Goal: Task Accomplishment & Management: Manage account settings

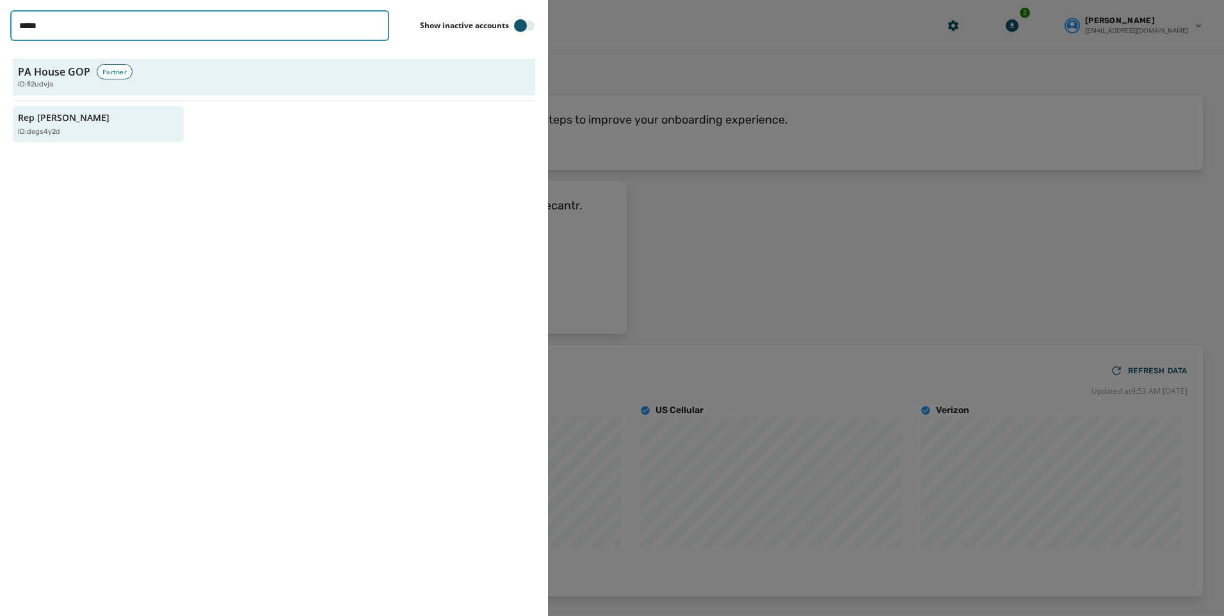
drag, startPoint x: 234, startPoint y: 33, endPoint x: -166, endPoint y: 29, distance: 400.1
click at [0, 29] on html "Skip To Main Content Rep [PERSON_NAME] degs4y2d 2 [PERSON_NAME] [EMAIL_ADDRESS]…" at bounding box center [612, 308] width 1224 height 616
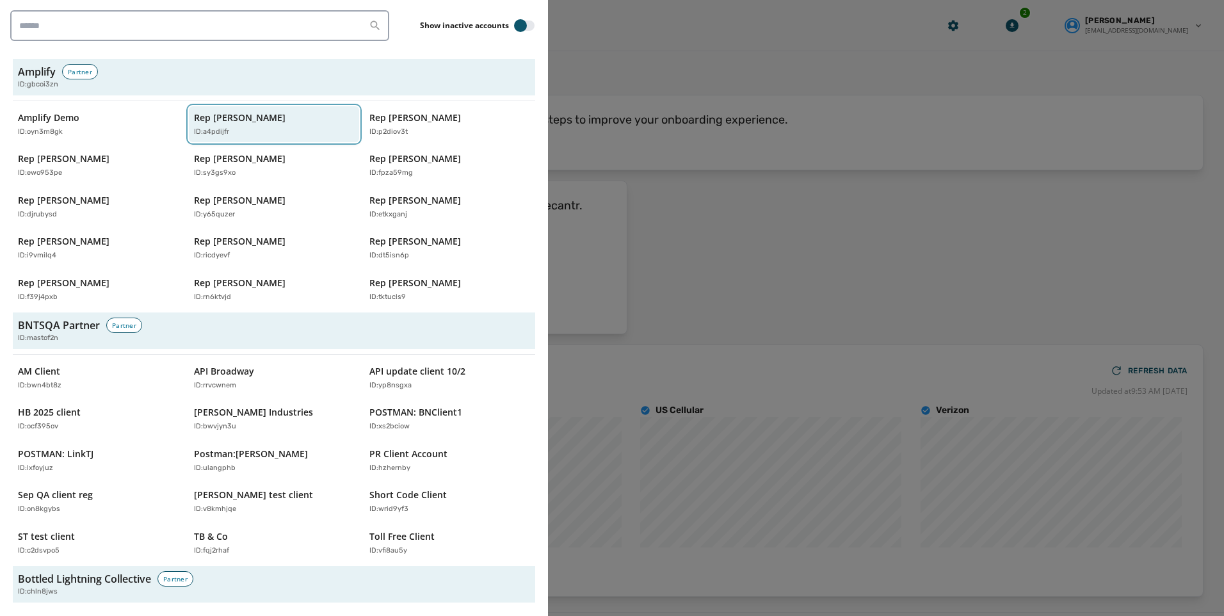
click at [195, 130] on p "ID: a4pdijfr" at bounding box center [211, 132] width 35 height 11
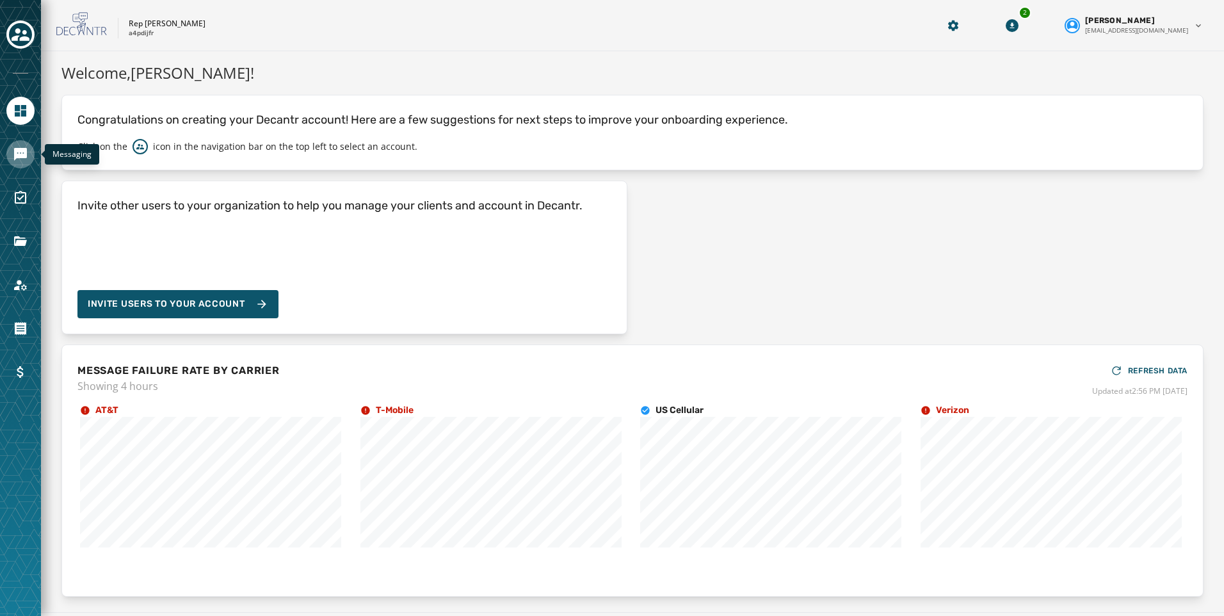
click at [20, 156] on icon "Navigate to Messaging" at bounding box center [20, 154] width 13 height 13
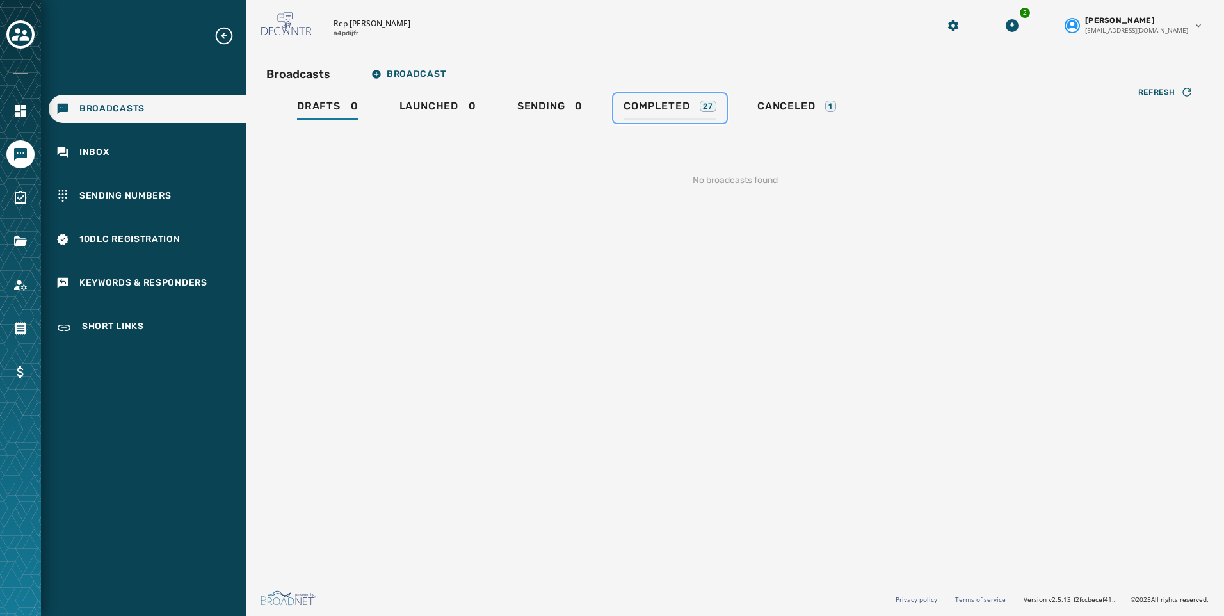
click at [681, 108] on span "Completed" at bounding box center [656, 106] width 66 height 13
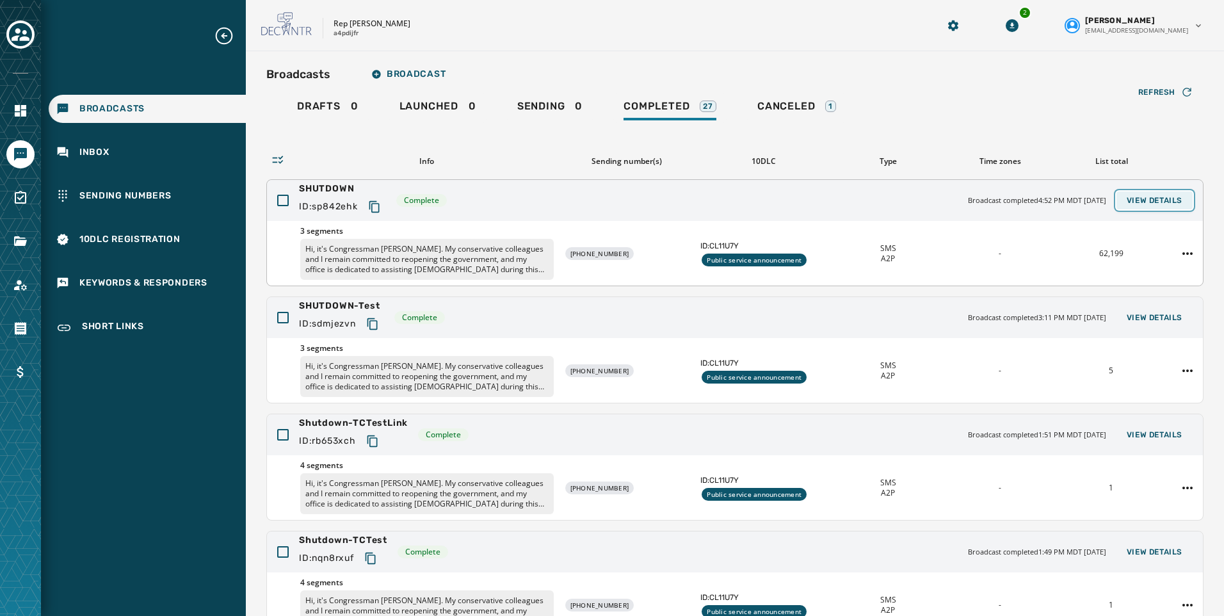
click at [1156, 202] on span "View Details" at bounding box center [1155, 200] width 56 height 10
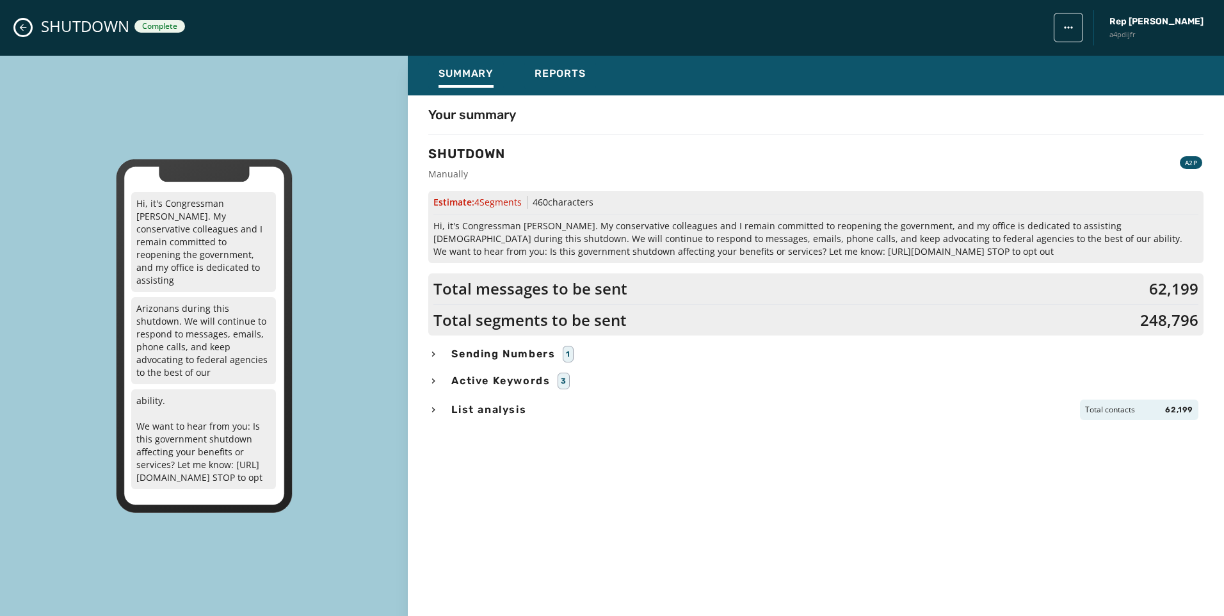
click at [14, 33] on div "SHUTDOWN Complete Rep [PERSON_NAME] a4pdijfr" at bounding box center [612, 28] width 1224 height 56
click at [16, 26] on button "Close admin drawer" at bounding box center [22, 27] width 15 height 15
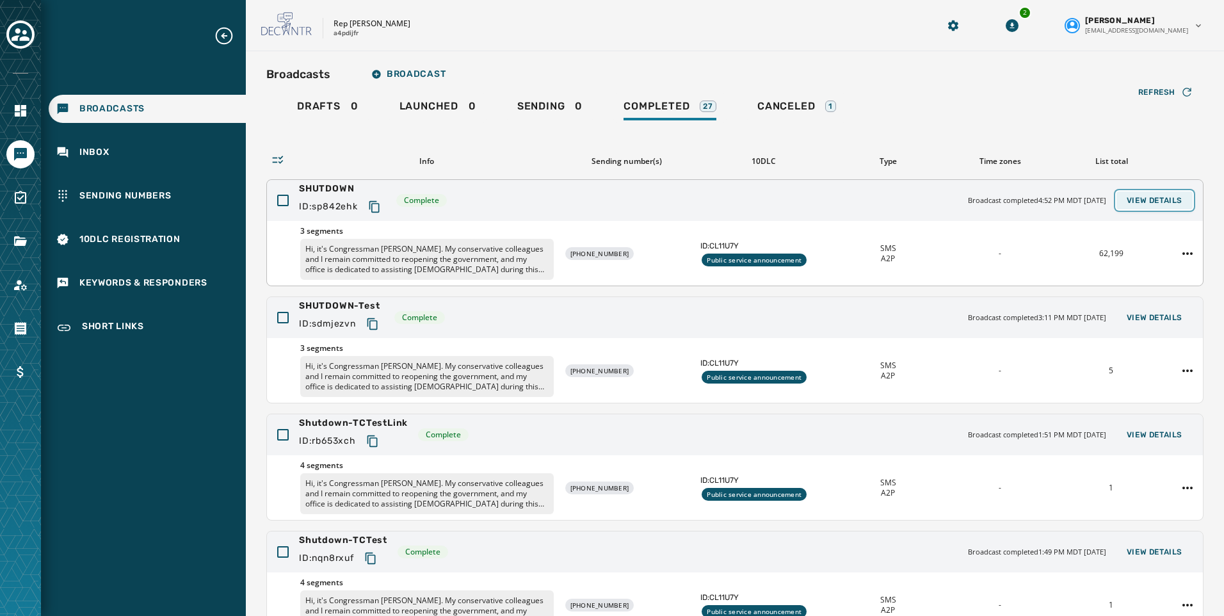
click at [1141, 200] on span "View Details" at bounding box center [1155, 200] width 56 height 10
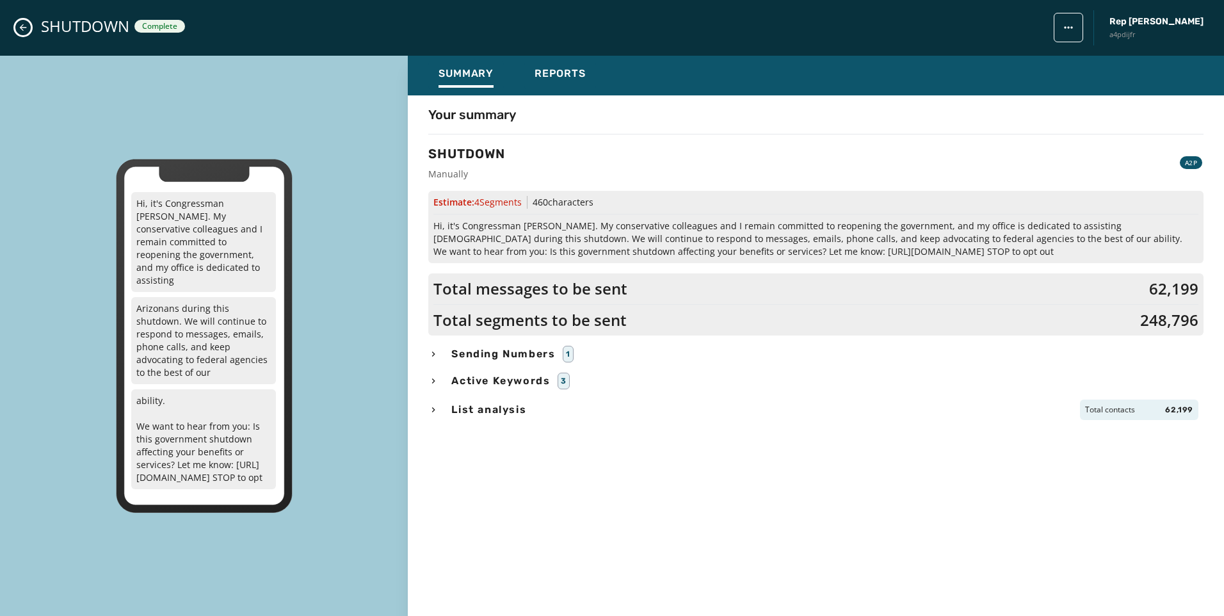
click at [23, 28] on icon "Close admin drawer" at bounding box center [23, 27] width 10 height 10
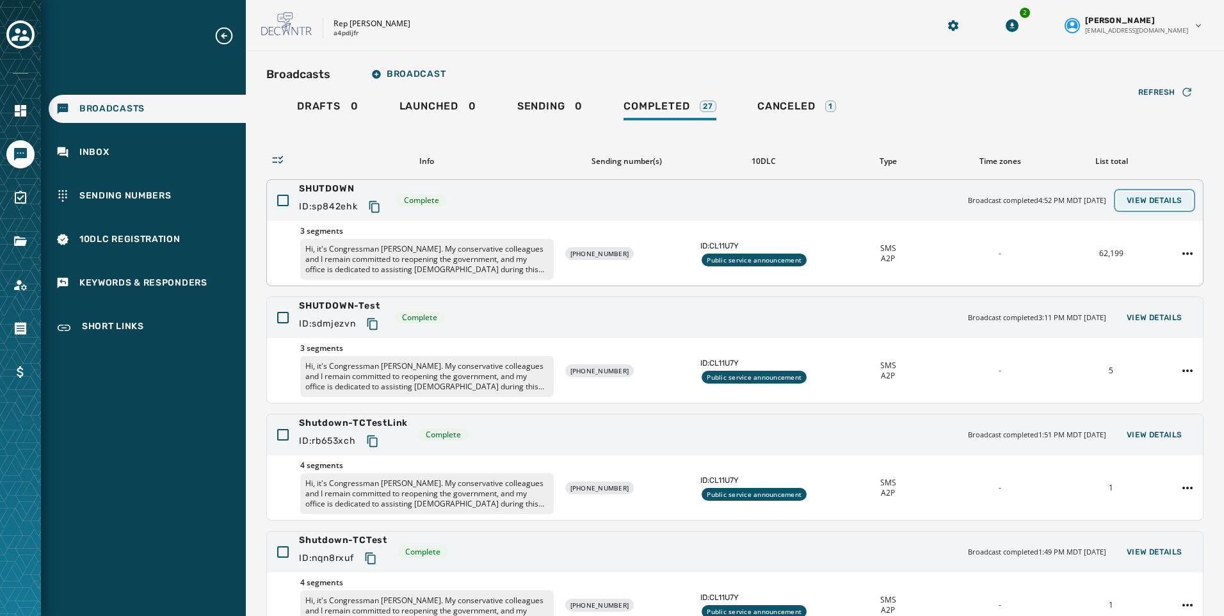
click at [1144, 197] on span "View Details" at bounding box center [1155, 200] width 56 height 10
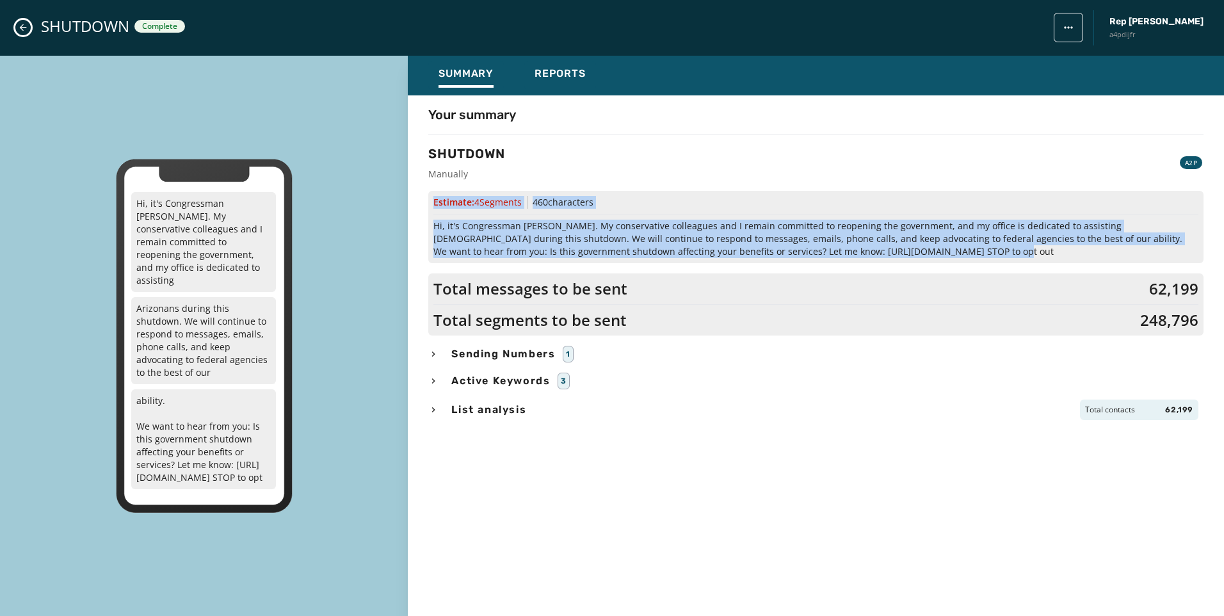
drag, startPoint x: 434, startPoint y: 202, endPoint x: 958, endPoint y: 253, distance: 526.2
click at [958, 253] on div "Estimate: 4 Segment s 460 characters Hi, it's Congressman [PERSON_NAME]. My con…" at bounding box center [815, 227] width 775 height 72
click at [20, 26] on icon "Close admin drawer" at bounding box center [23, 27] width 10 height 10
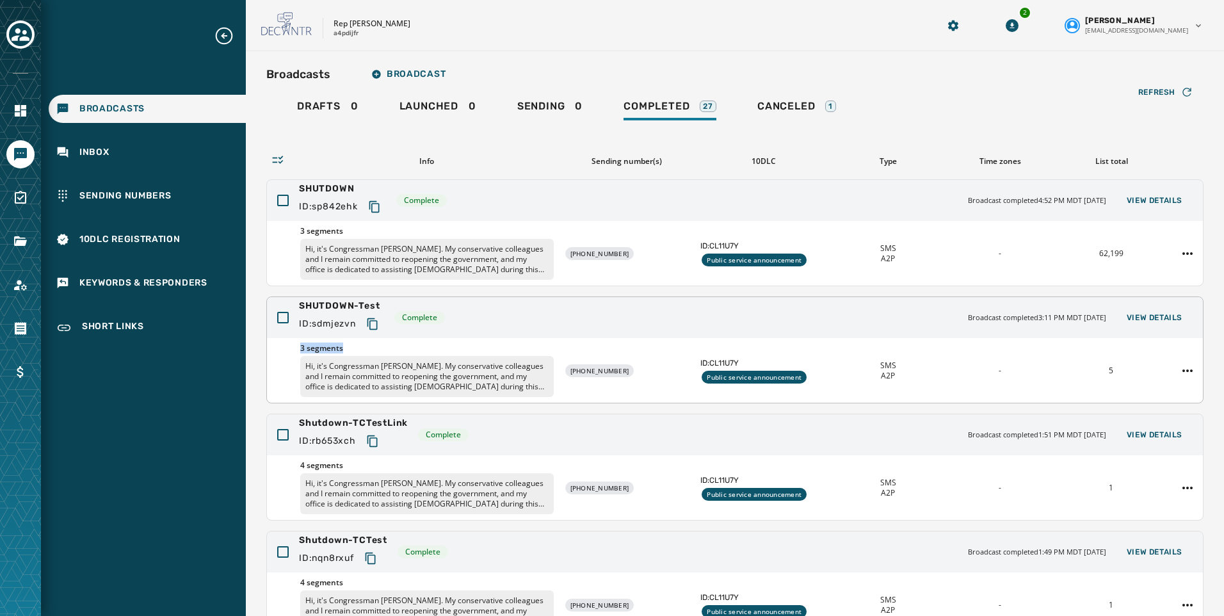
drag, startPoint x: 342, startPoint y: 349, endPoint x: 296, endPoint y: 346, distance: 46.2
click at [296, 346] on div "3 segments Hi, it's Congressman [PERSON_NAME]. My conservative colleagues and I…" at bounding box center [735, 370] width 936 height 65
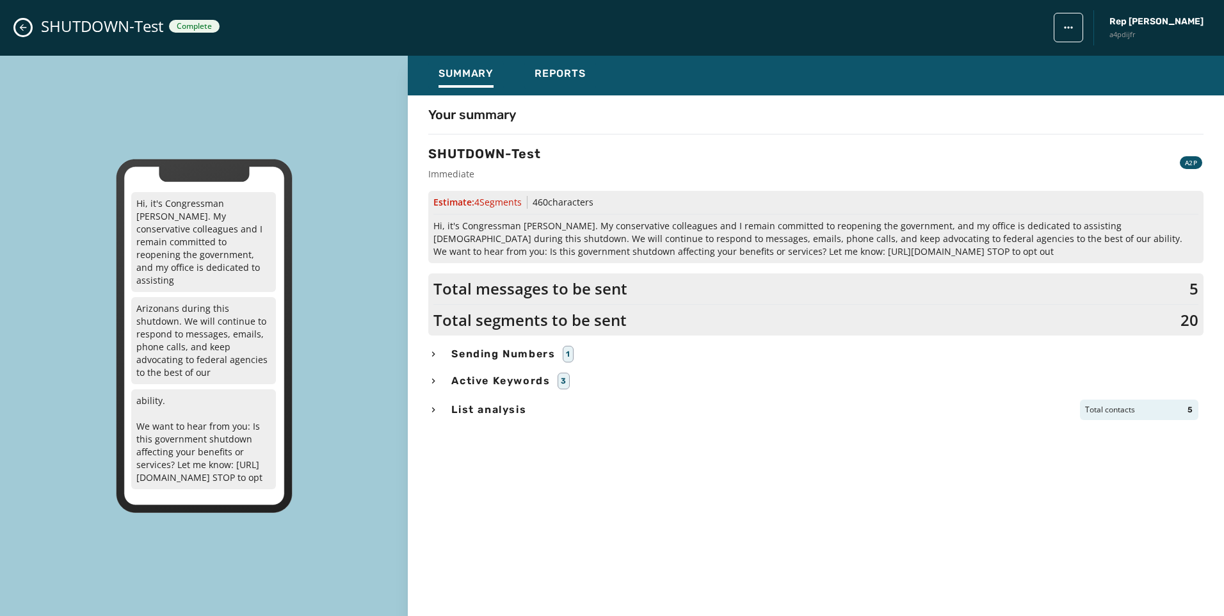
click at [27, 28] on icon "Close admin drawer" at bounding box center [23, 27] width 10 height 10
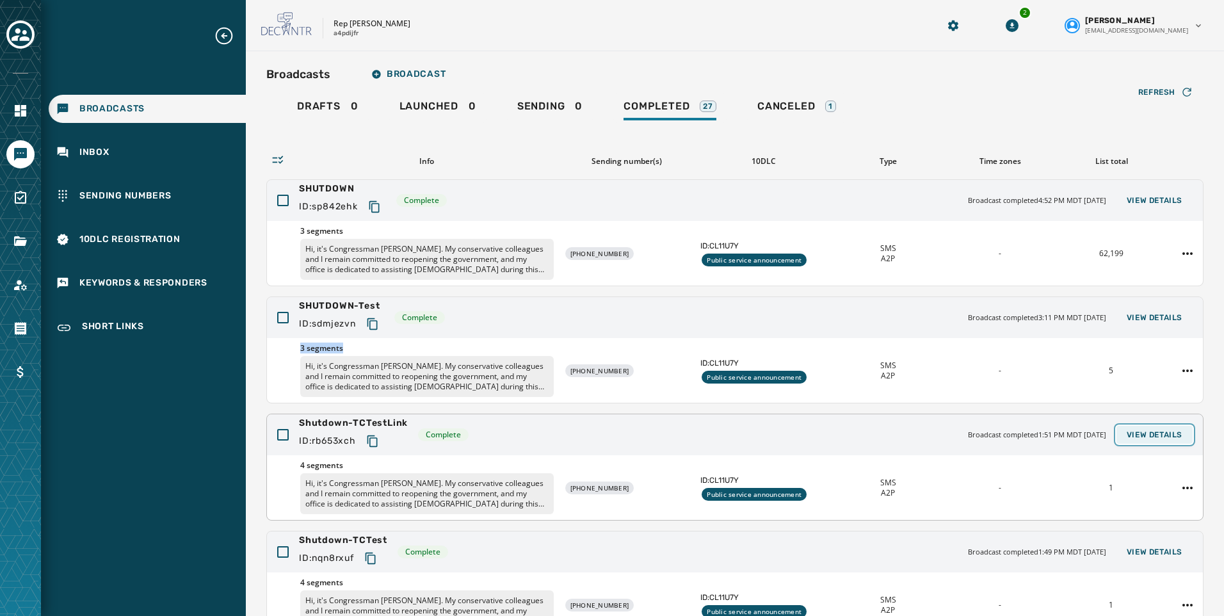
click at [1132, 435] on span "View Details" at bounding box center [1155, 435] width 56 height 10
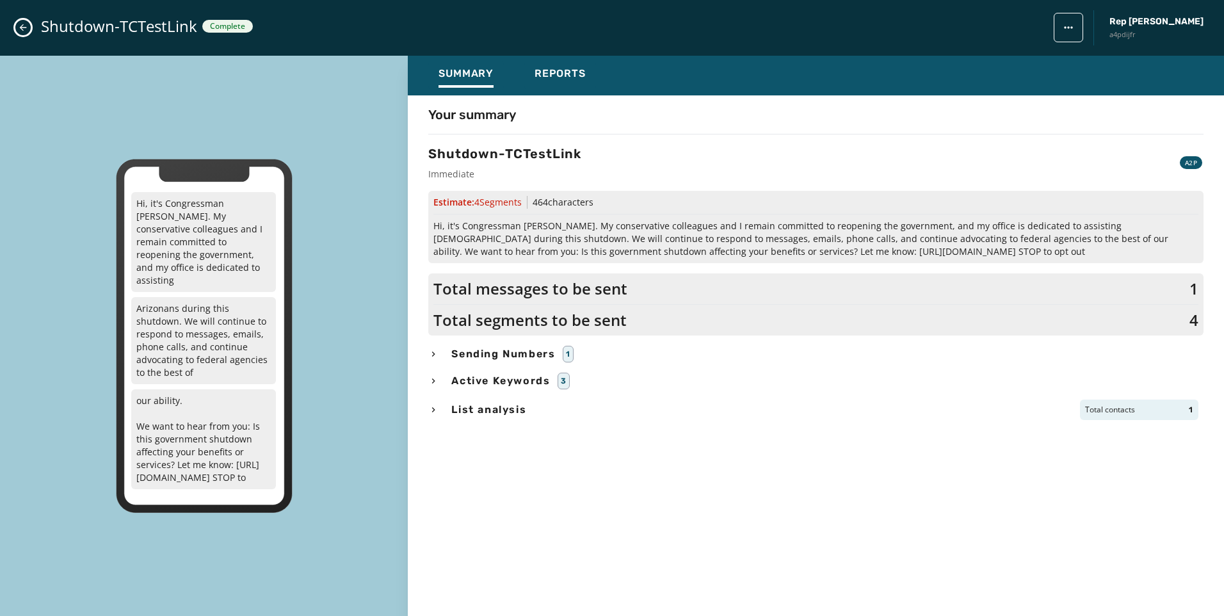
click at [15, 30] on div "Shutdown-TCTestLink Complete Rep [PERSON_NAME] a4pdijfr" at bounding box center [612, 28] width 1224 height 56
click at [25, 27] on icon "Close admin drawer" at bounding box center [23, 27] width 10 height 10
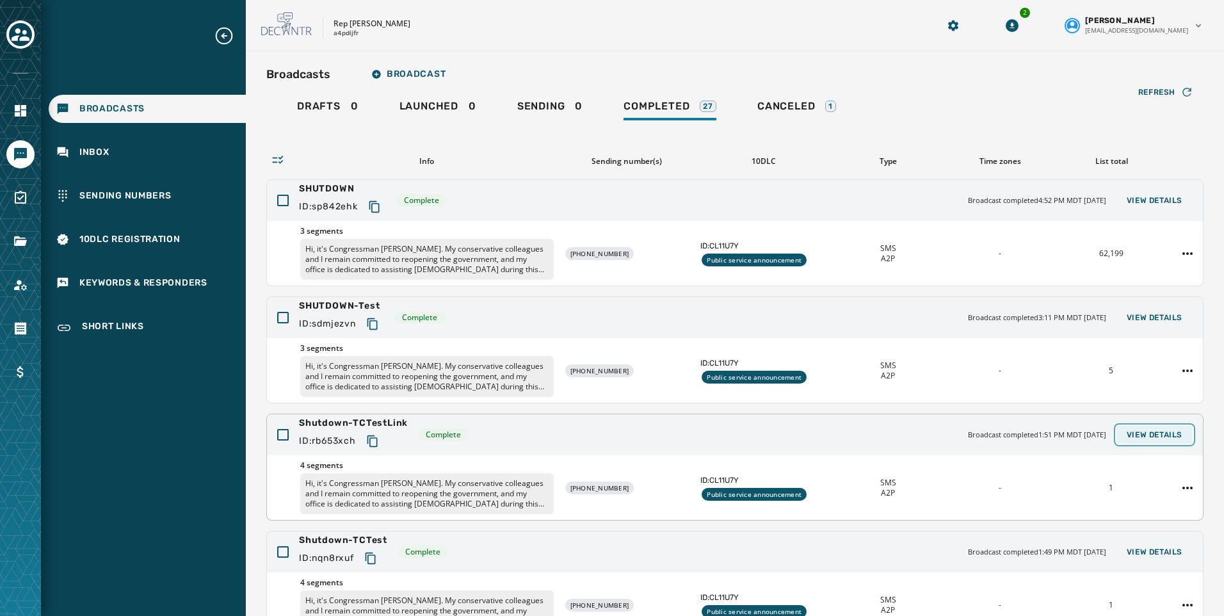
click at [1138, 438] on span "View Details" at bounding box center [1155, 435] width 56 height 10
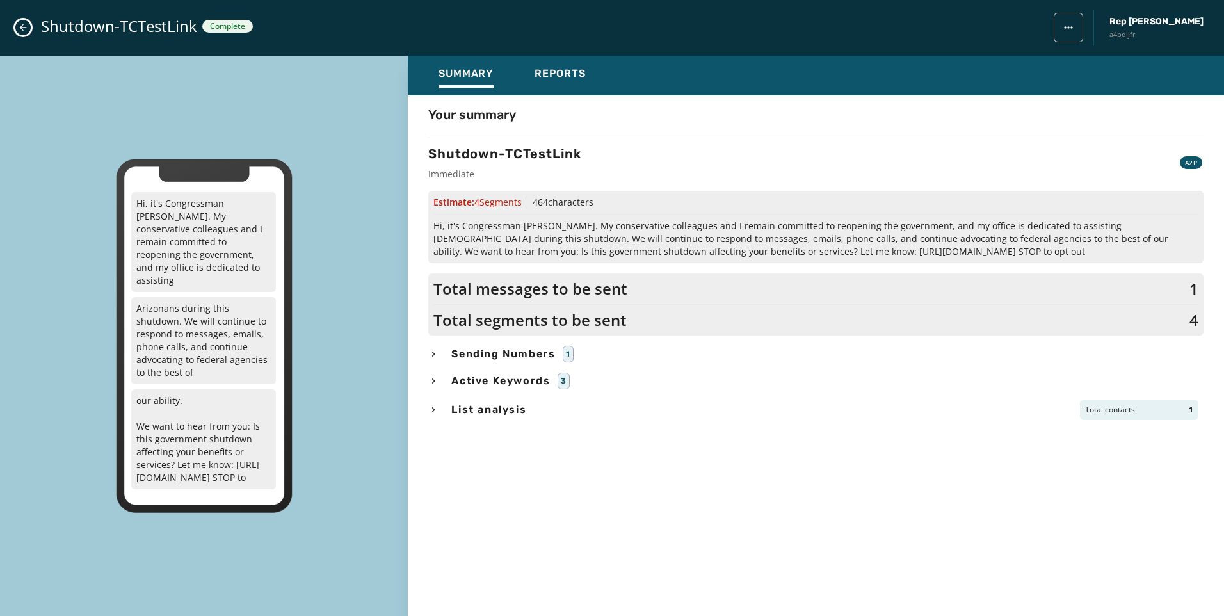
click at [21, 30] on icon "Close admin drawer" at bounding box center [23, 27] width 10 height 10
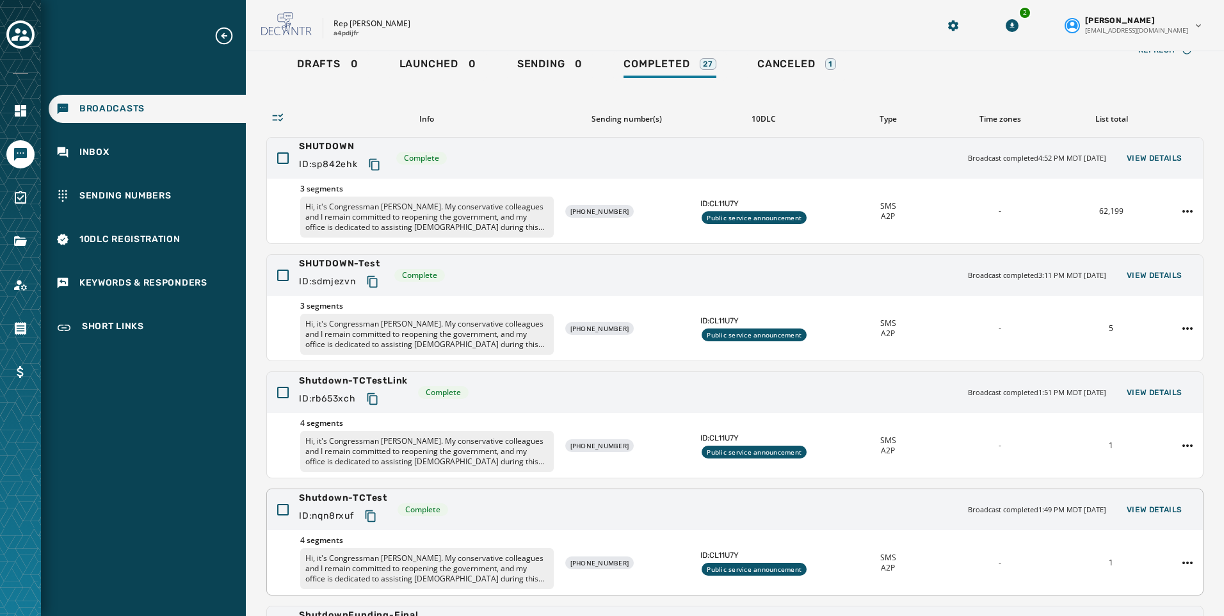
scroll to position [64, 0]
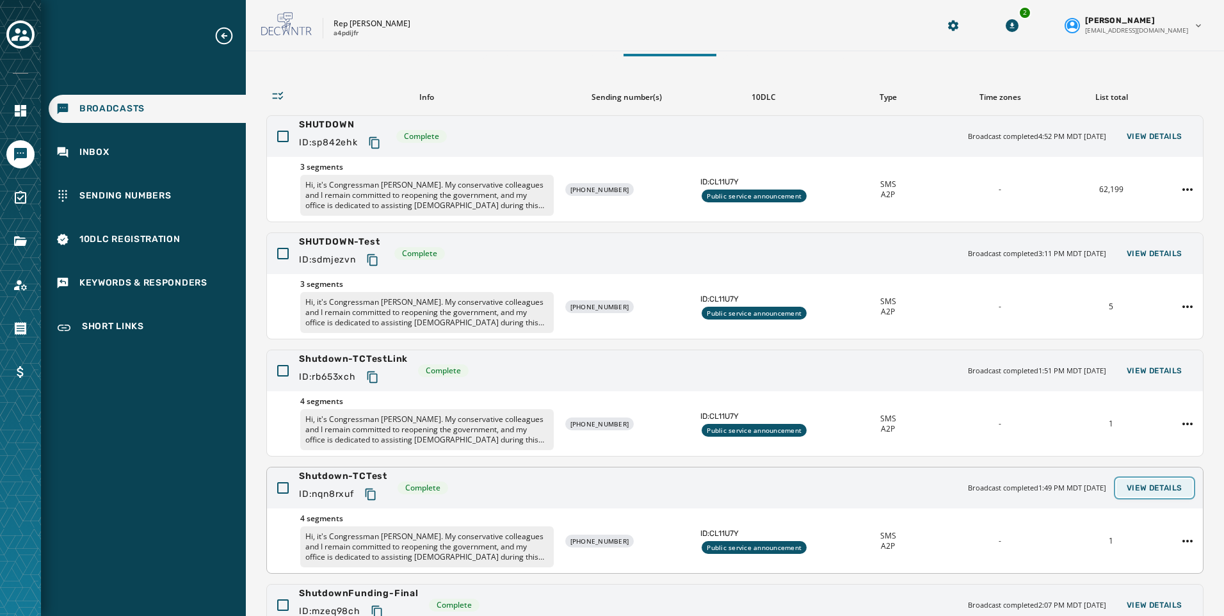
click at [1174, 481] on button "View Details" at bounding box center [1154, 488] width 76 height 18
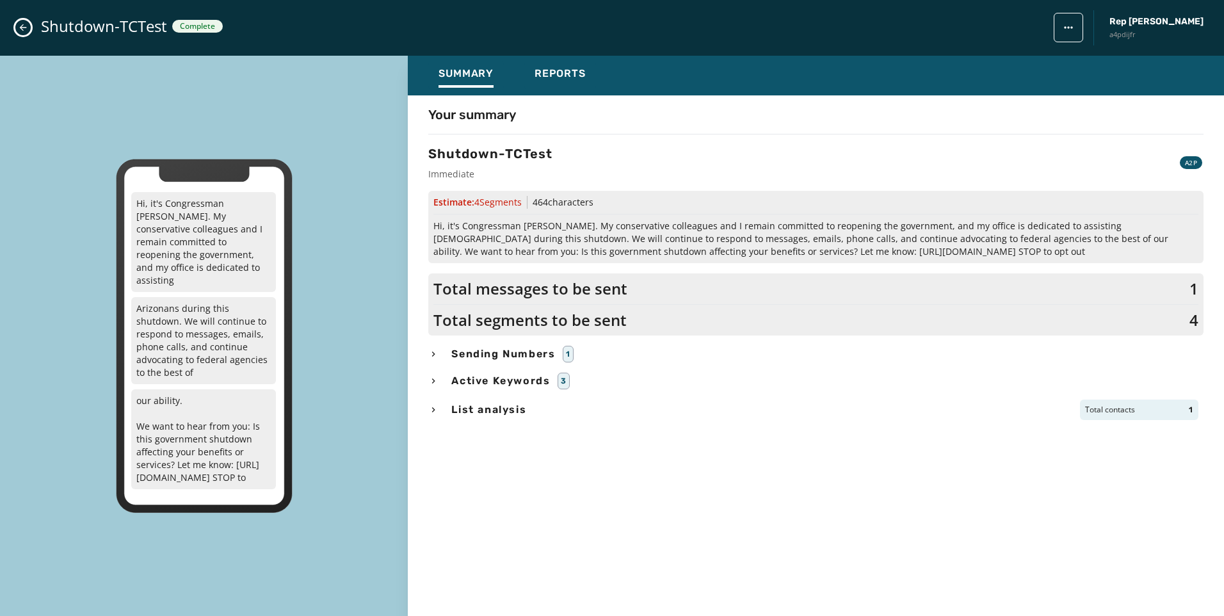
click at [26, 26] on icon "Close admin drawer" at bounding box center [23, 27] width 10 height 10
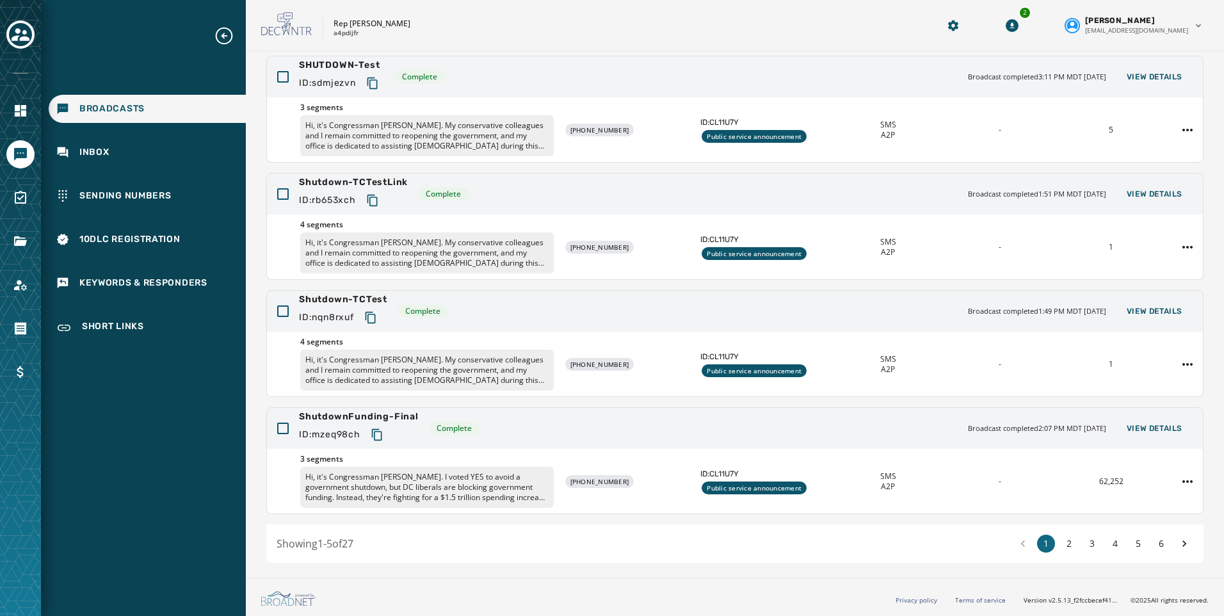
scroll to position [241, 0]
click at [1154, 313] on span "View Details" at bounding box center [1155, 310] width 56 height 10
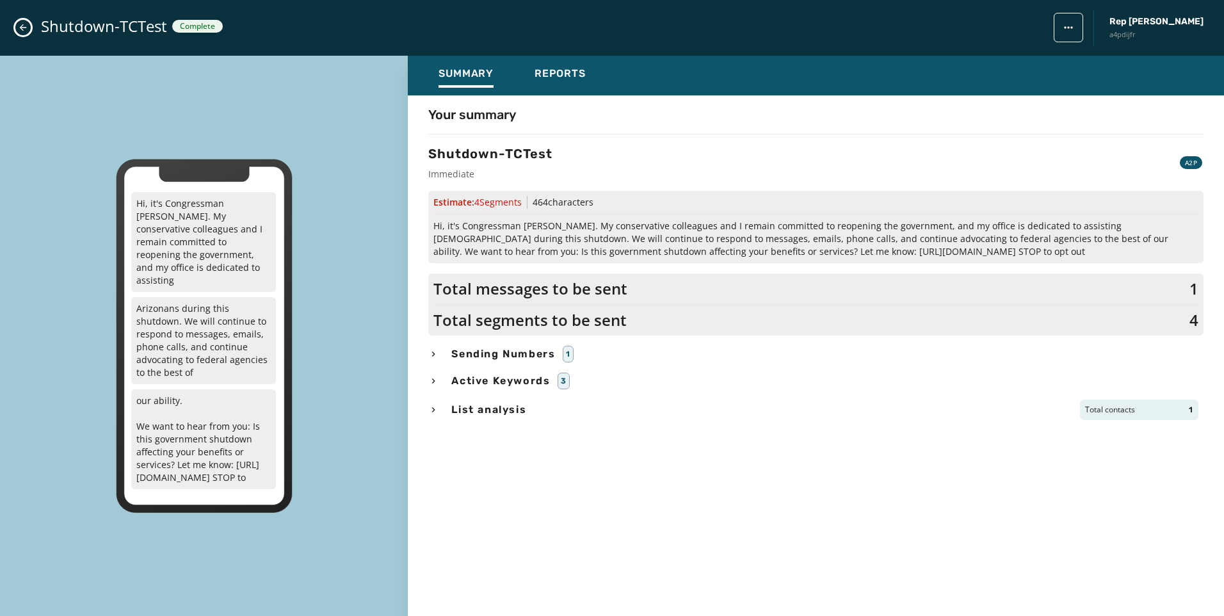
click at [14, 26] on div "Shutdown-TCTest Complete Rep [PERSON_NAME] a4pdijfr" at bounding box center [612, 28] width 1224 height 56
click at [21, 31] on icon "Close admin drawer" at bounding box center [23, 27] width 10 height 10
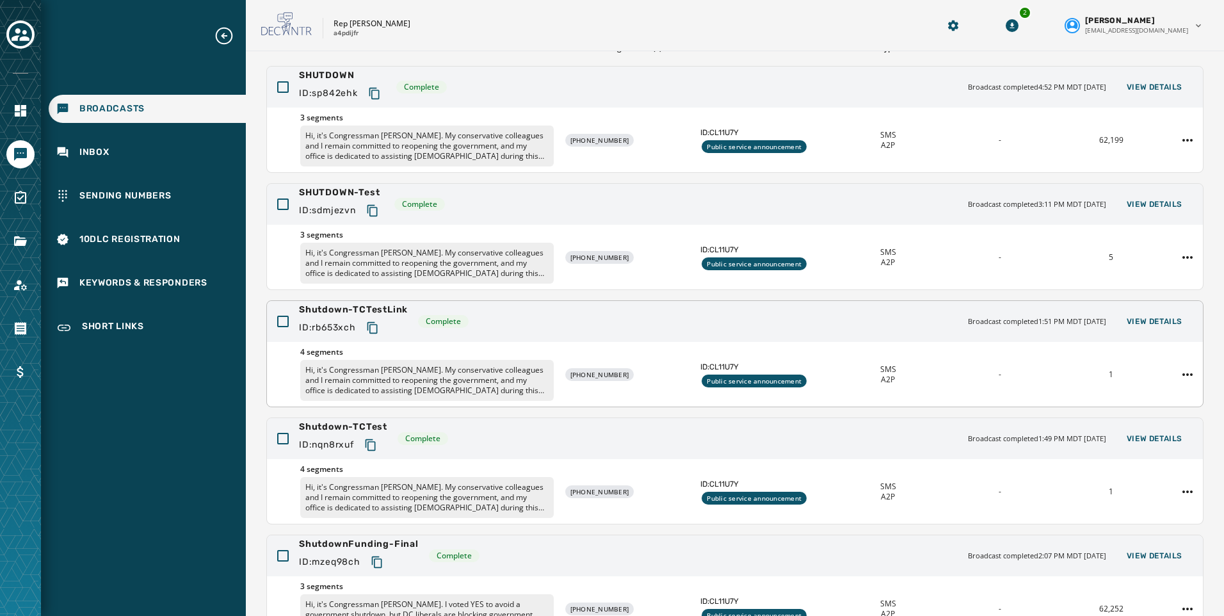
scroll to position [49, 0]
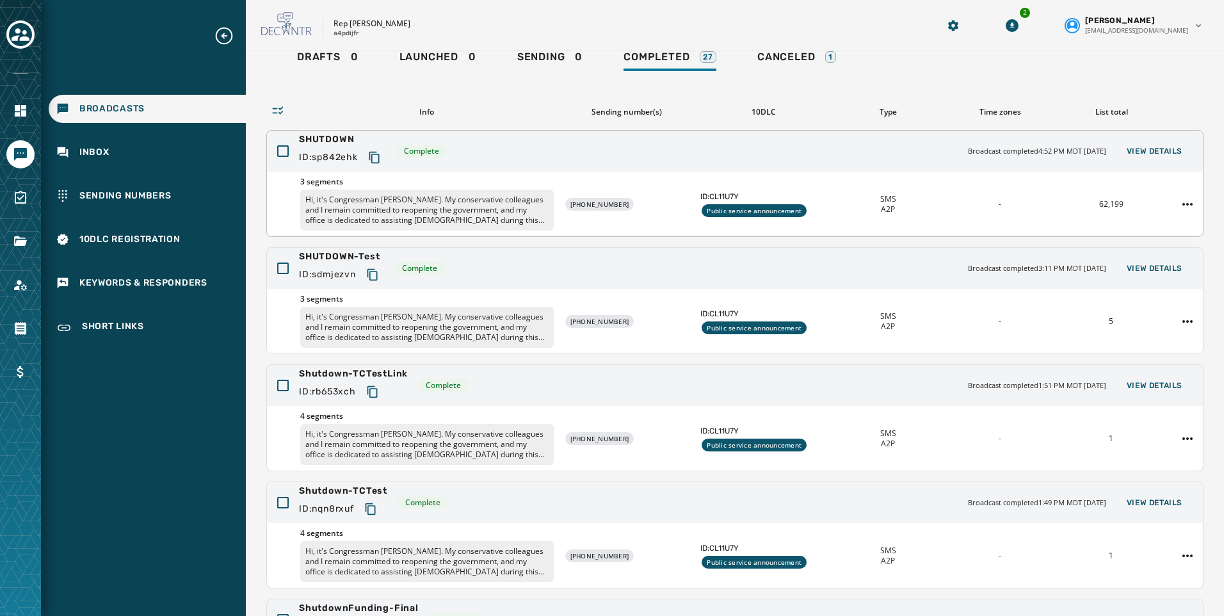
click at [1157, 141] on div "SHUTDOWN ID: sp842ehk Complete Broadcast completed 4:52 PM MDT [DATE] View Deta…" at bounding box center [735, 151] width 936 height 41
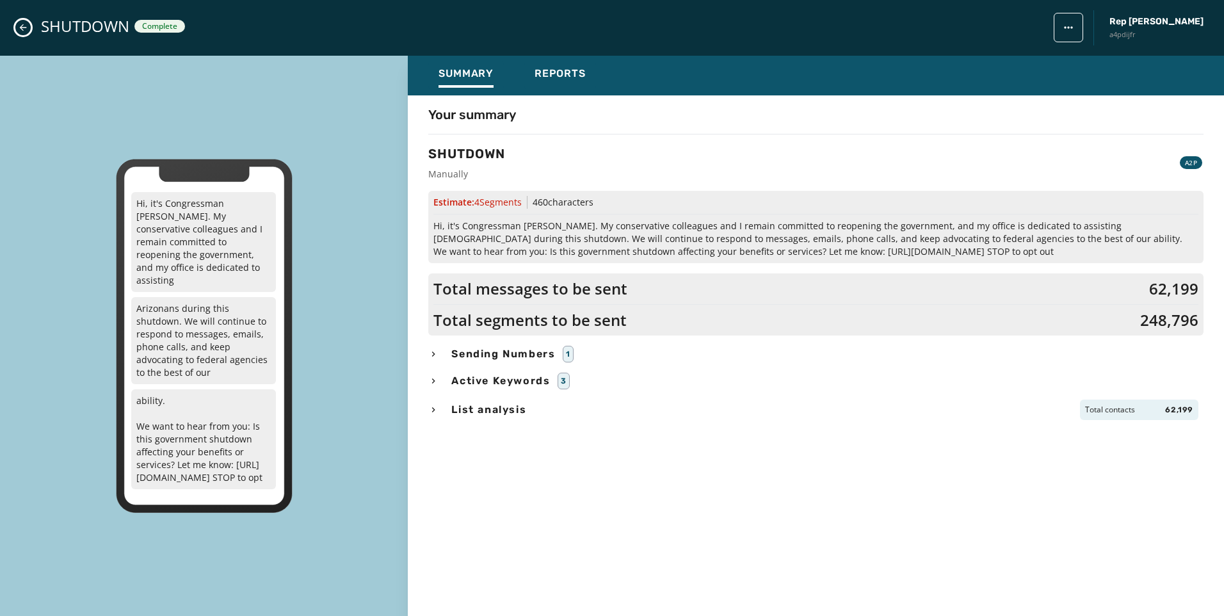
click at [26, 30] on icon "Close admin drawer" at bounding box center [23, 27] width 10 height 10
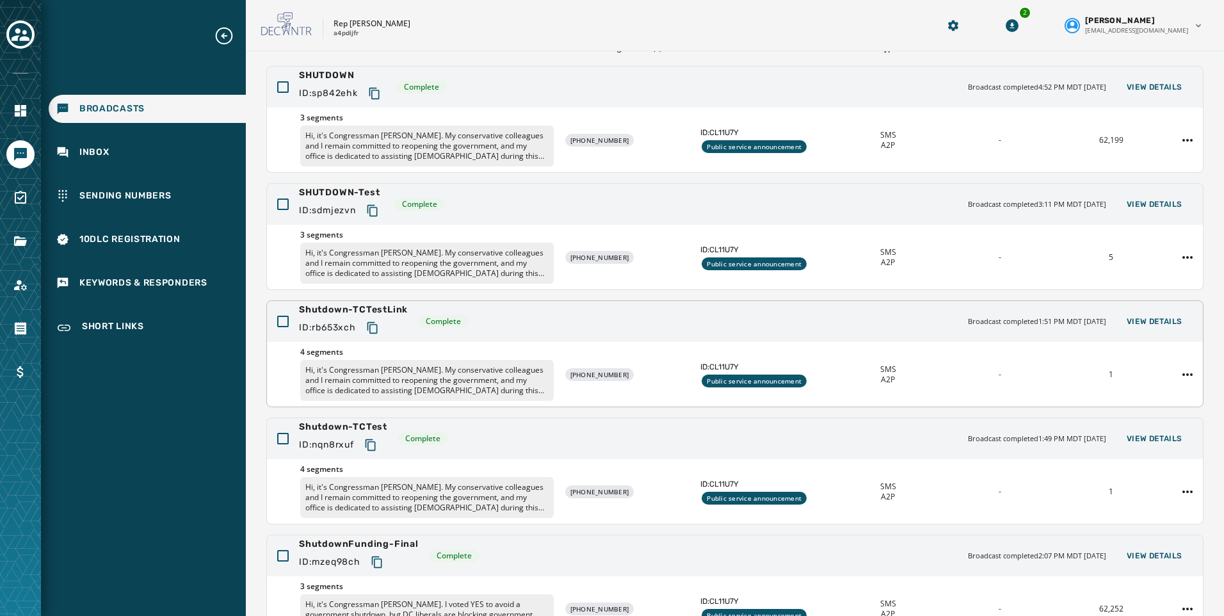
scroll to position [241, 0]
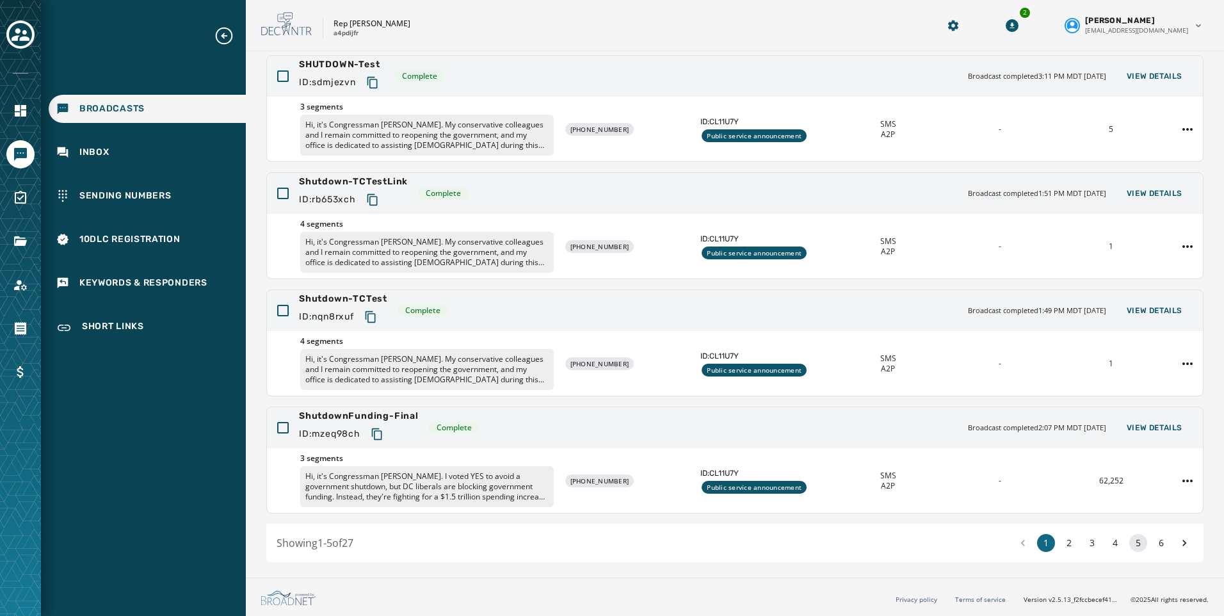
click at [1129, 540] on button "5" at bounding box center [1138, 543] width 18 height 18
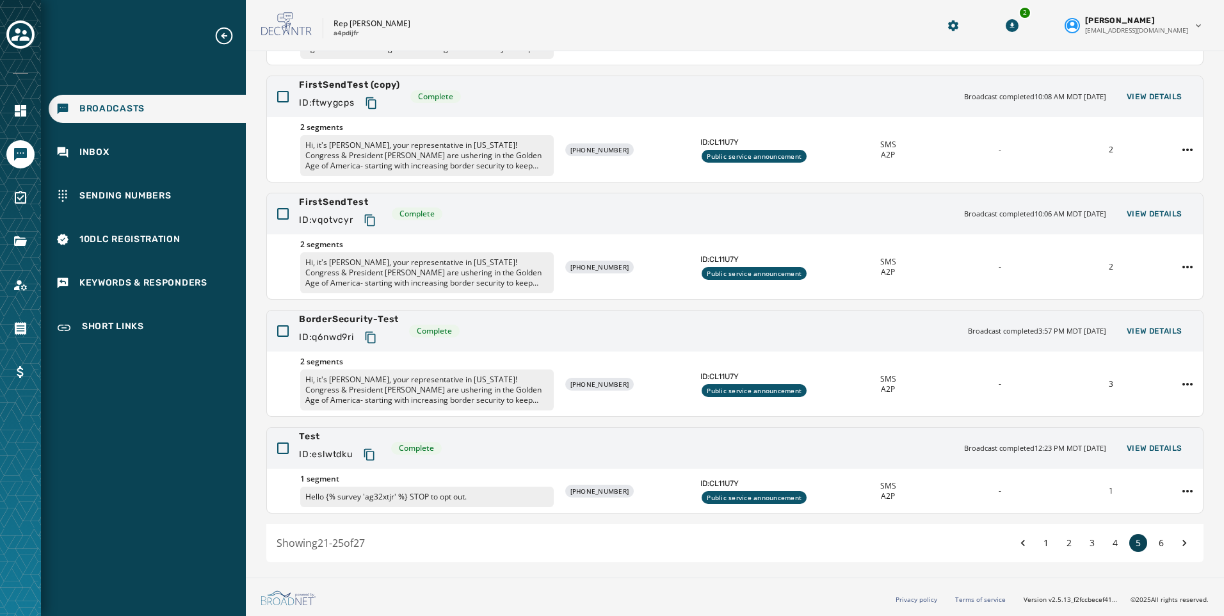
scroll to position [221, 0]
click at [1142, 330] on span "View Details" at bounding box center [1155, 331] width 56 height 10
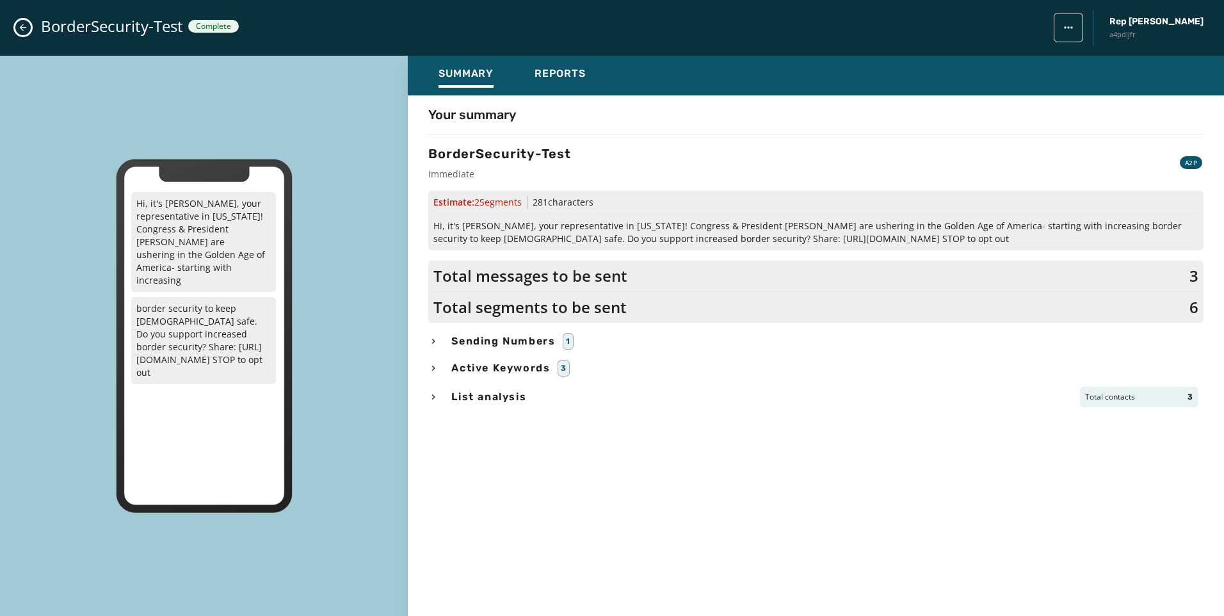
click at [25, 29] on icon "Close admin drawer" at bounding box center [23, 27] width 10 height 10
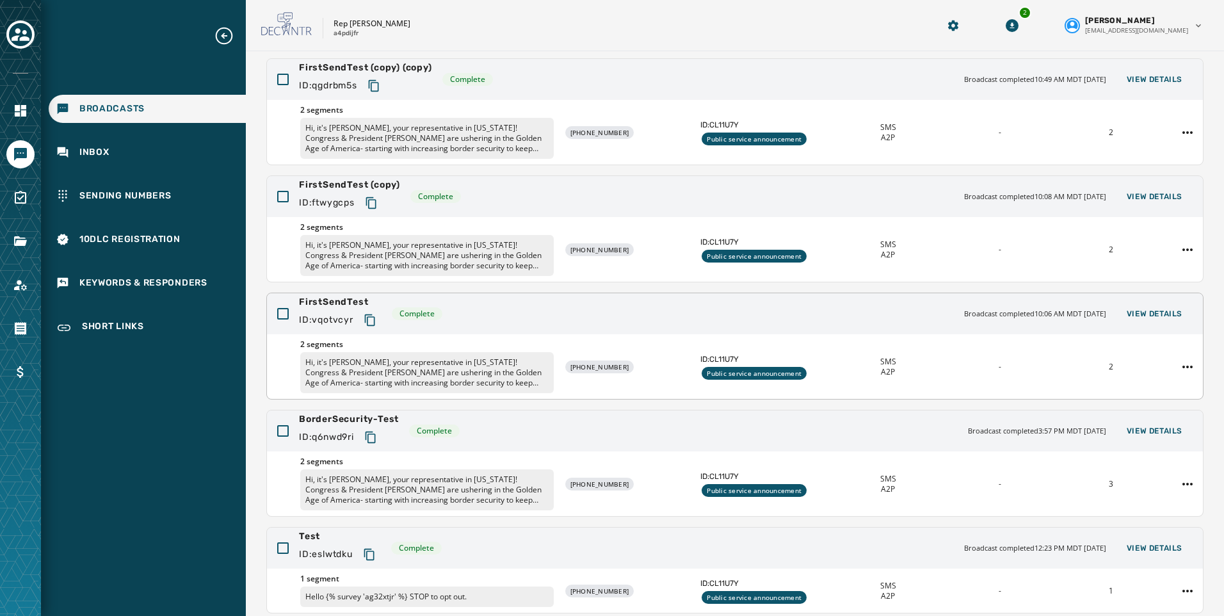
scroll to position [93, 0]
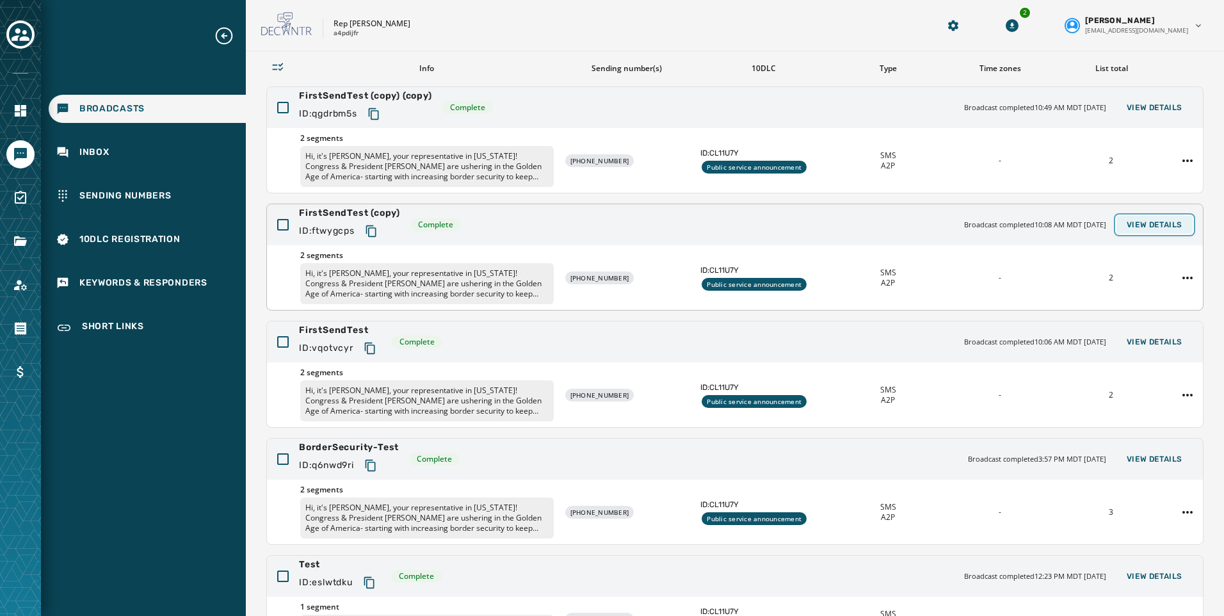
click at [1138, 225] on span "View Details" at bounding box center [1155, 225] width 56 height 10
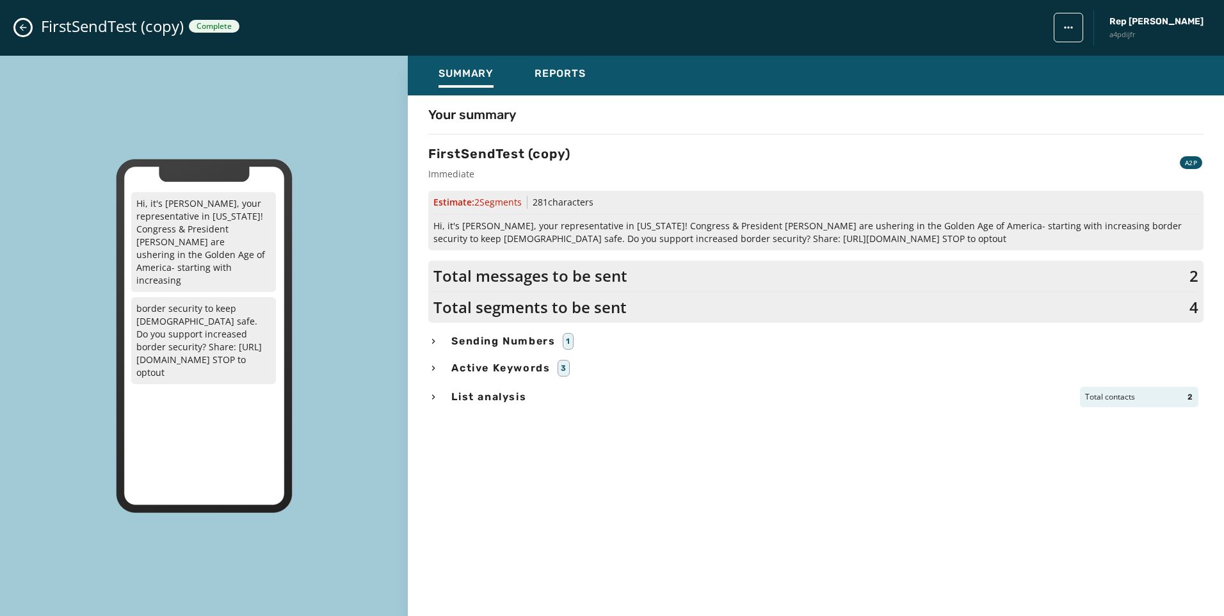
click at [26, 24] on icon "Close admin drawer" at bounding box center [23, 27] width 10 height 10
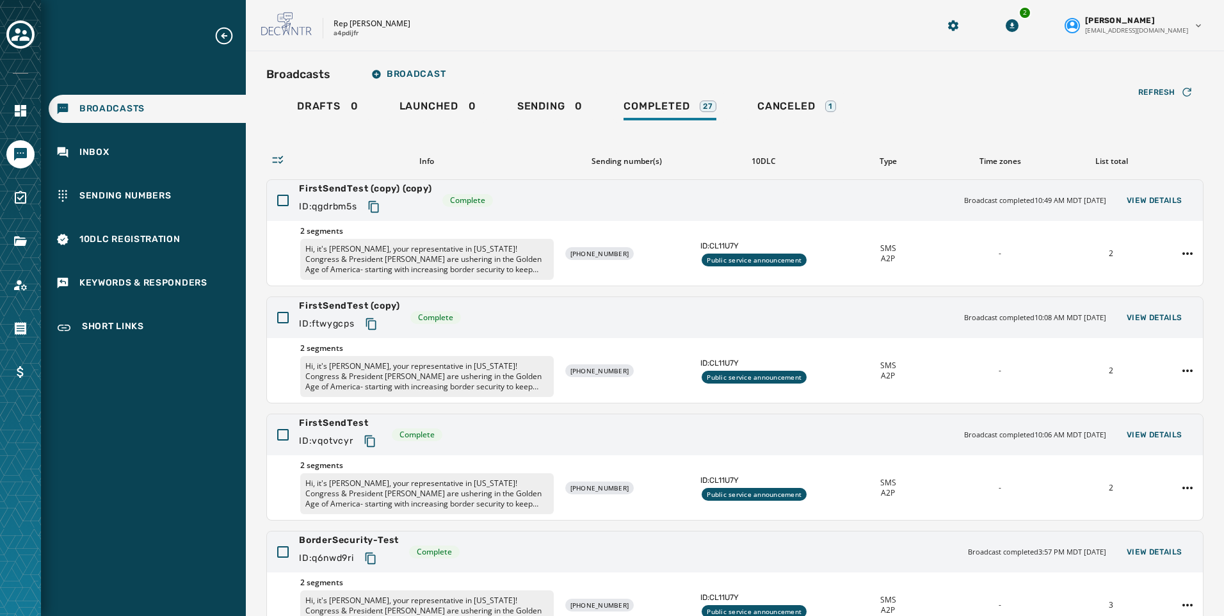
scroll to position [221, 0]
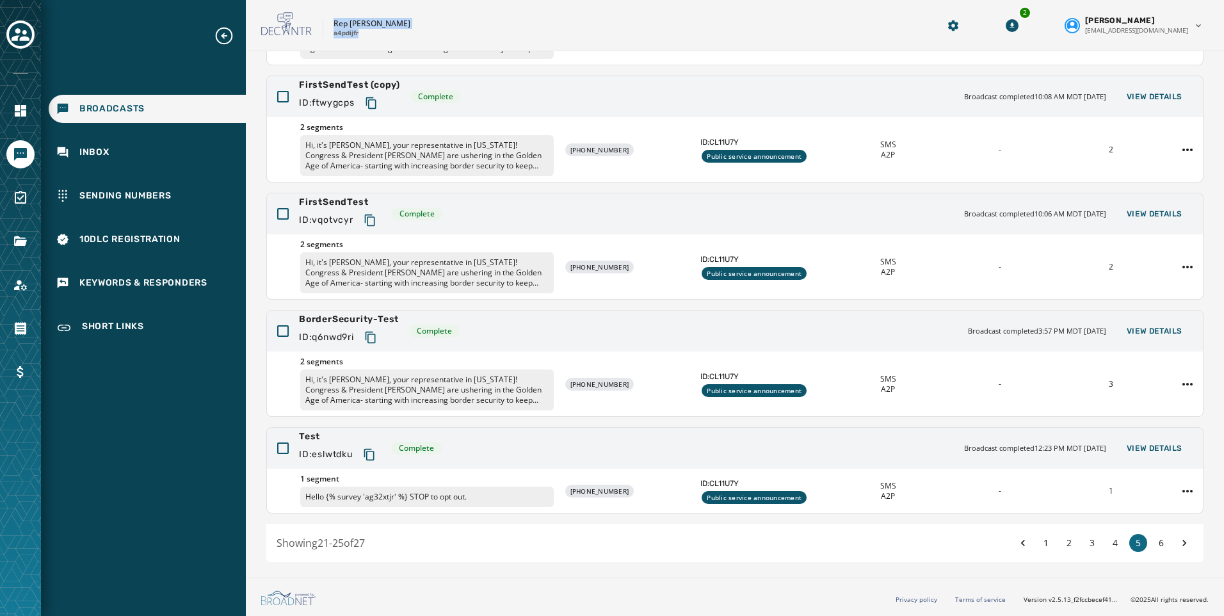
drag, startPoint x: 358, startPoint y: 31, endPoint x: 321, endPoint y: 22, distance: 38.2
click at [321, 22] on div "Rep [PERSON_NAME] a4pdijfr" at bounding box center [583, 25] width 645 height 27
copy div "Rep [PERSON_NAME] a4pdijfr"
click at [1127, 215] on span "View Details" at bounding box center [1155, 214] width 56 height 10
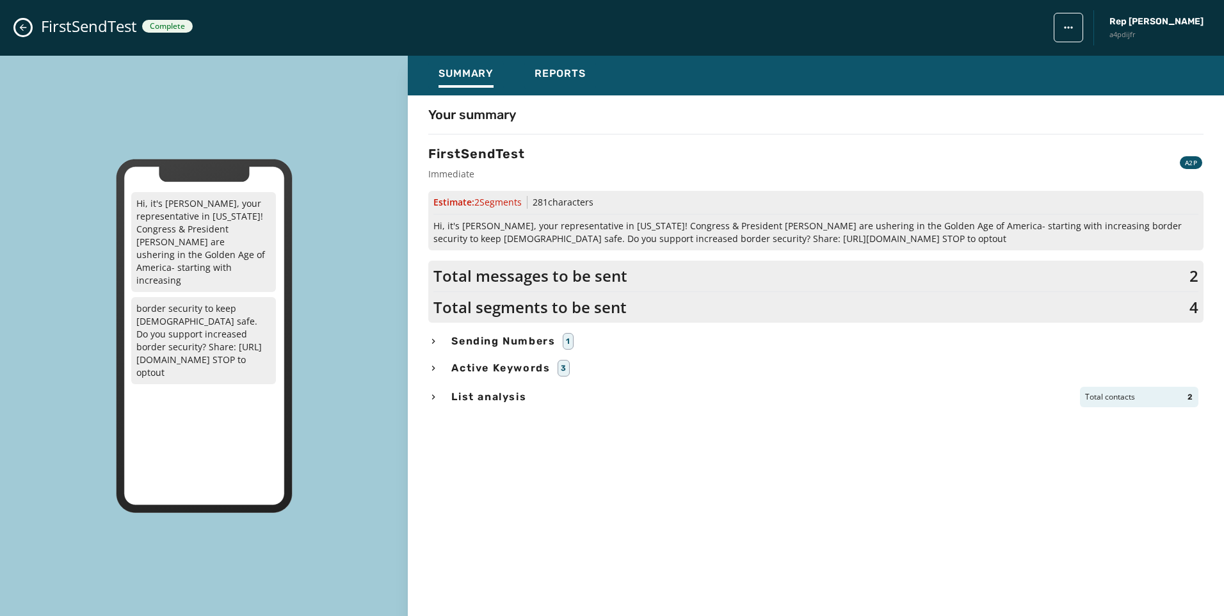
click at [24, 24] on icon "Close admin drawer" at bounding box center [23, 27] width 10 height 10
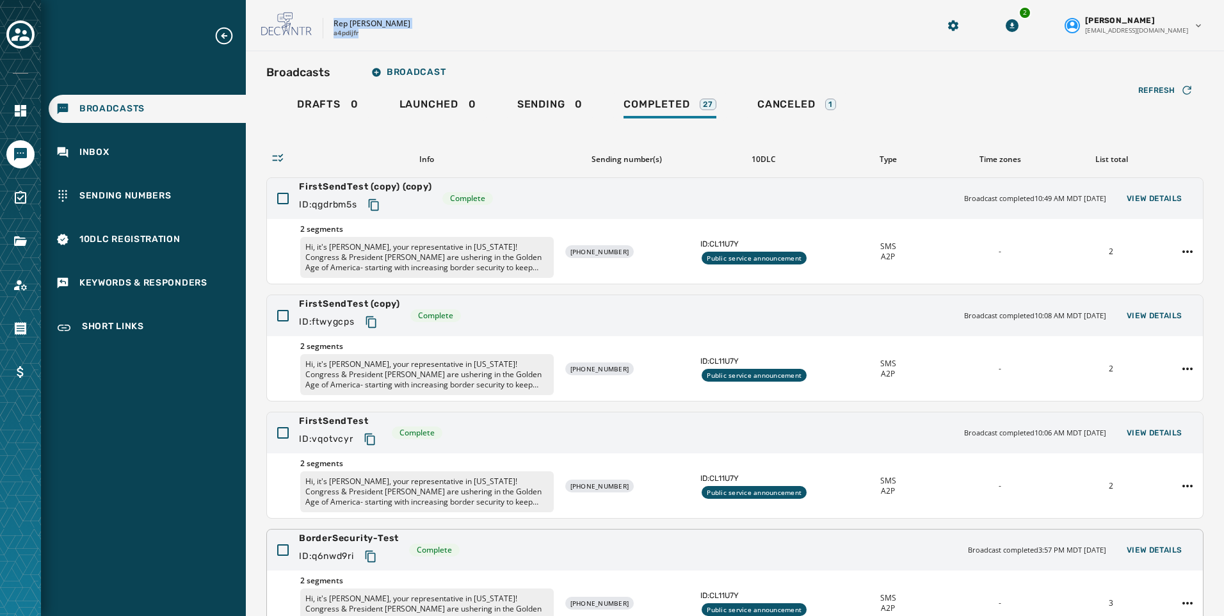
scroll to position [0, 0]
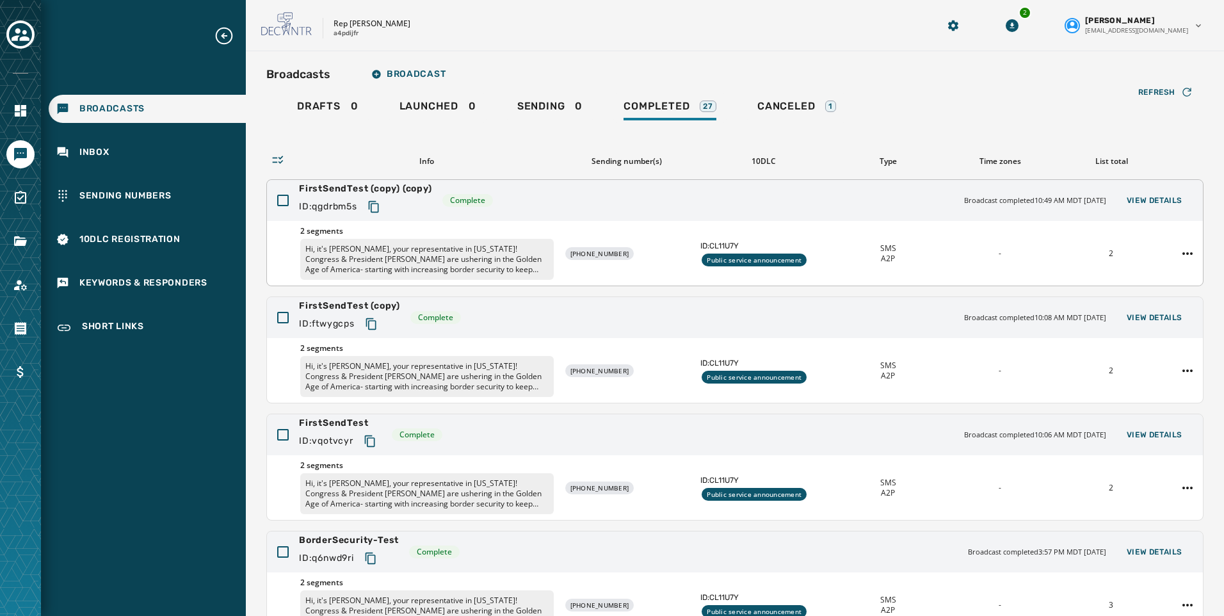
click at [1147, 209] on div "FirstSendTest (copy) (copy) ID: qgdrbm5s Complete Broadcast completed 10:49 AM …" at bounding box center [735, 200] width 936 height 41
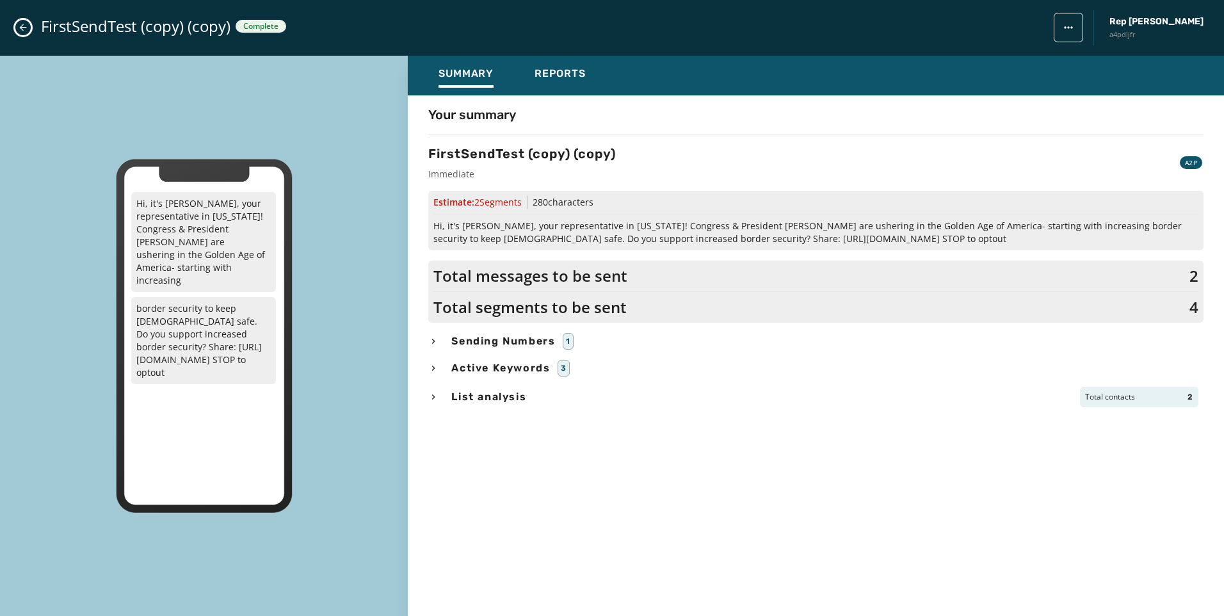
click at [18, 21] on div "FirstSendTest (copy) (copy) Complete Rep [PERSON_NAME] a4pdijfr" at bounding box center [612, 28] width 1224 height 56
click at [18, 21] on button "Close admin drawer" at bounding box center [22, 27] width 15 height 15
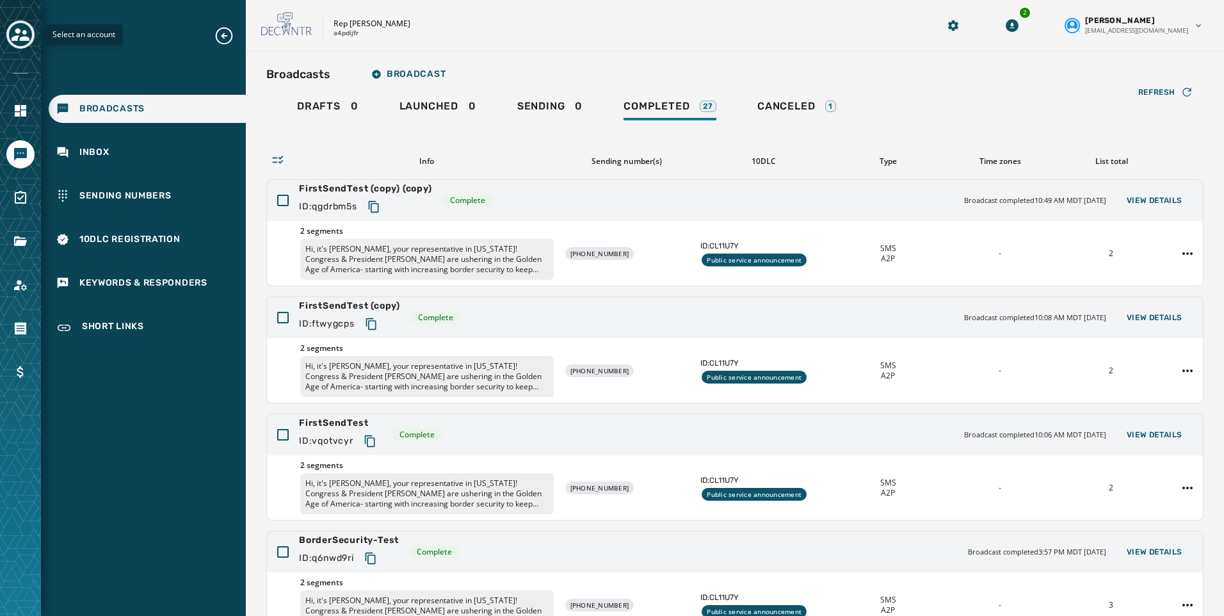
click at [22, 46] on button "Toggle account select drawer" at bounding box center [20, 34] width 28 height 28
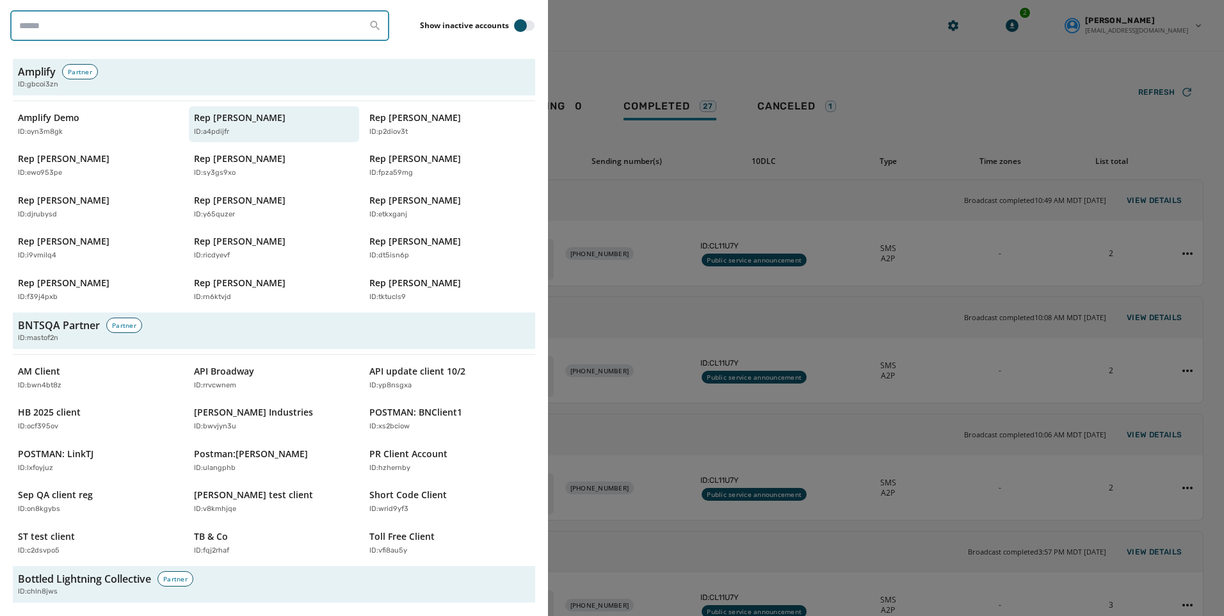
click at [99, 27] on input "search" at bounding box center [199, 25] width 379 height 31
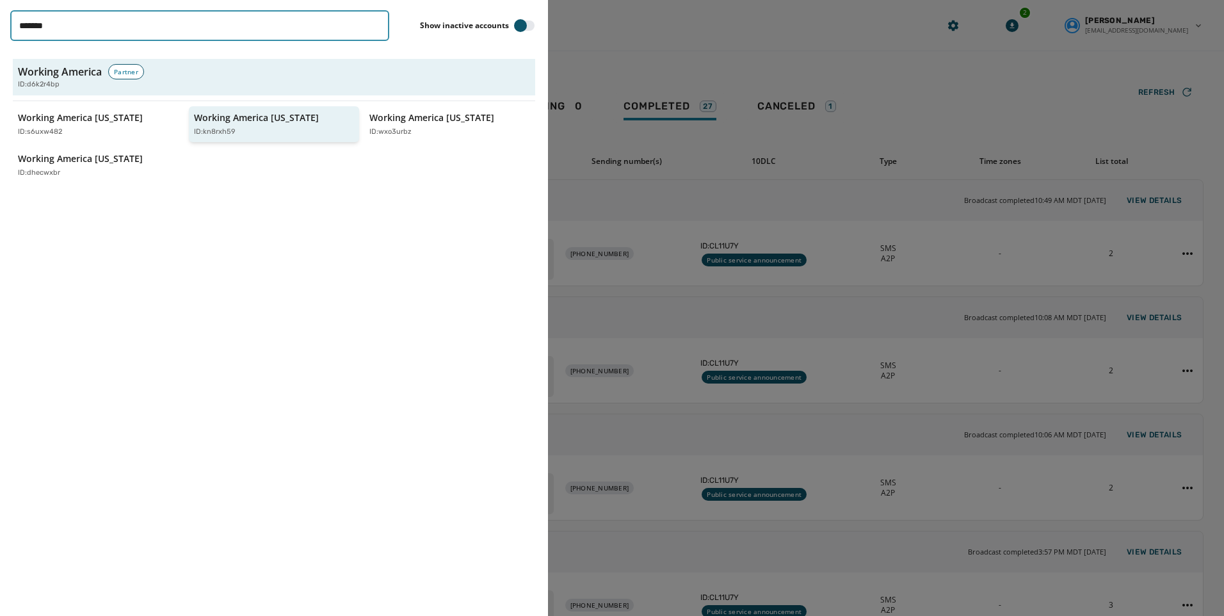
type input "*******"
click at [248, 127] on div "ID: kn8rxh59" at bounding box center [268, 132] width 148 height 11
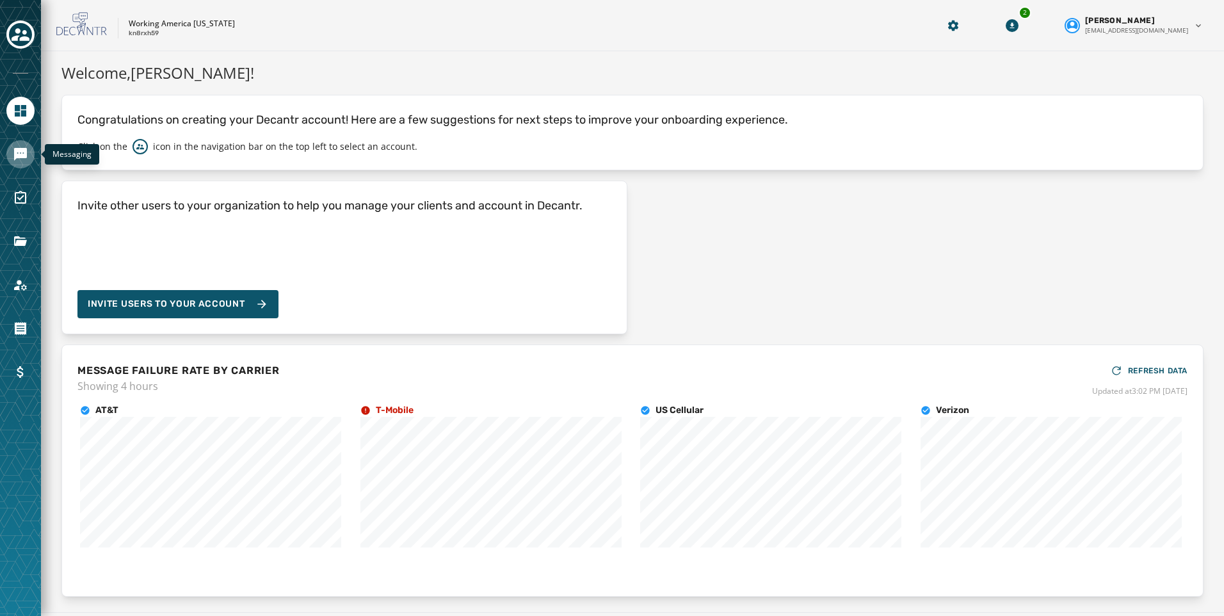
click at [20, 161] on icon "Navigate to Messaging" at bounding box center [20, 154] width 15 height 15
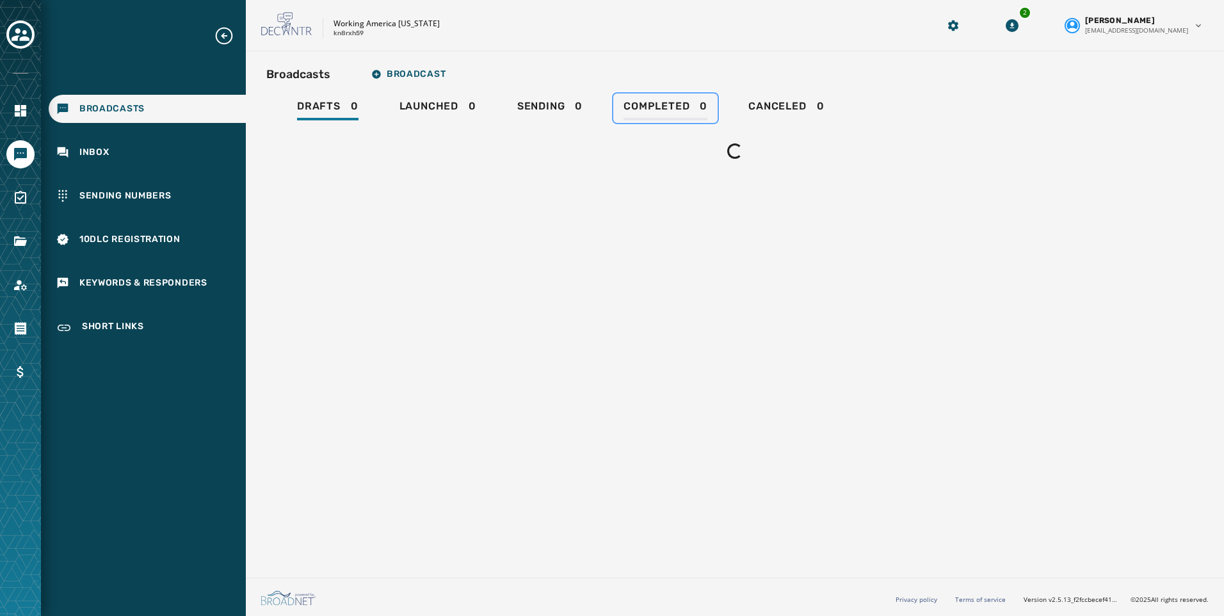
click at [650, 105] on span "Completed" at bounding box center [656, 106] width 66 height 13
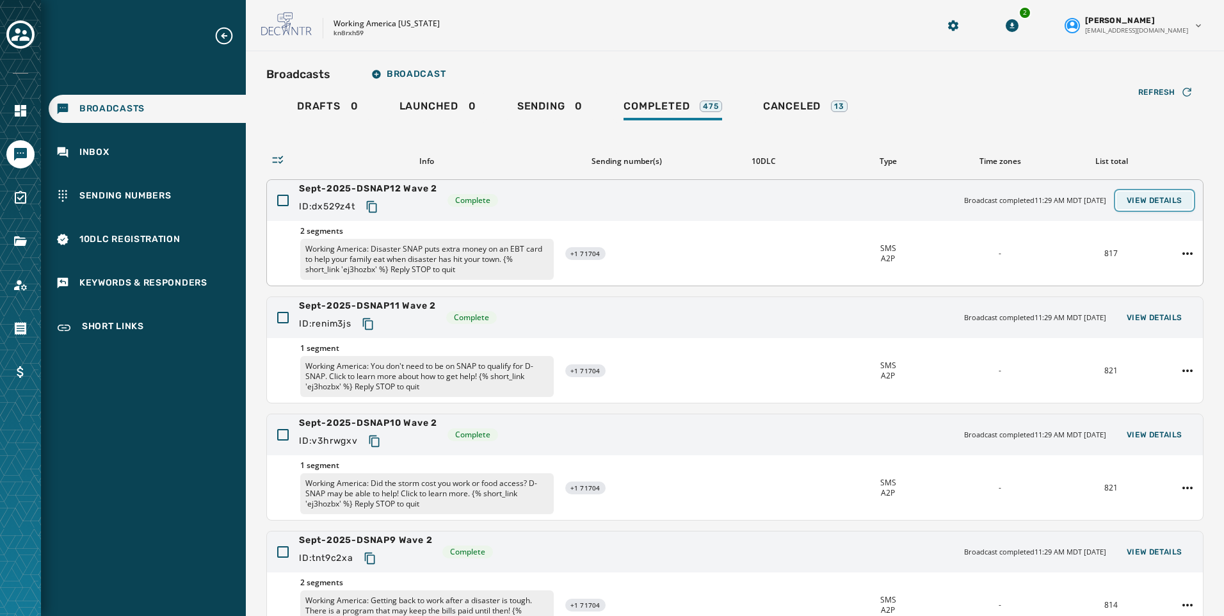
click at [1139, 192] on button "View Details" at bounding box center [1154, 200] width 76 height 18
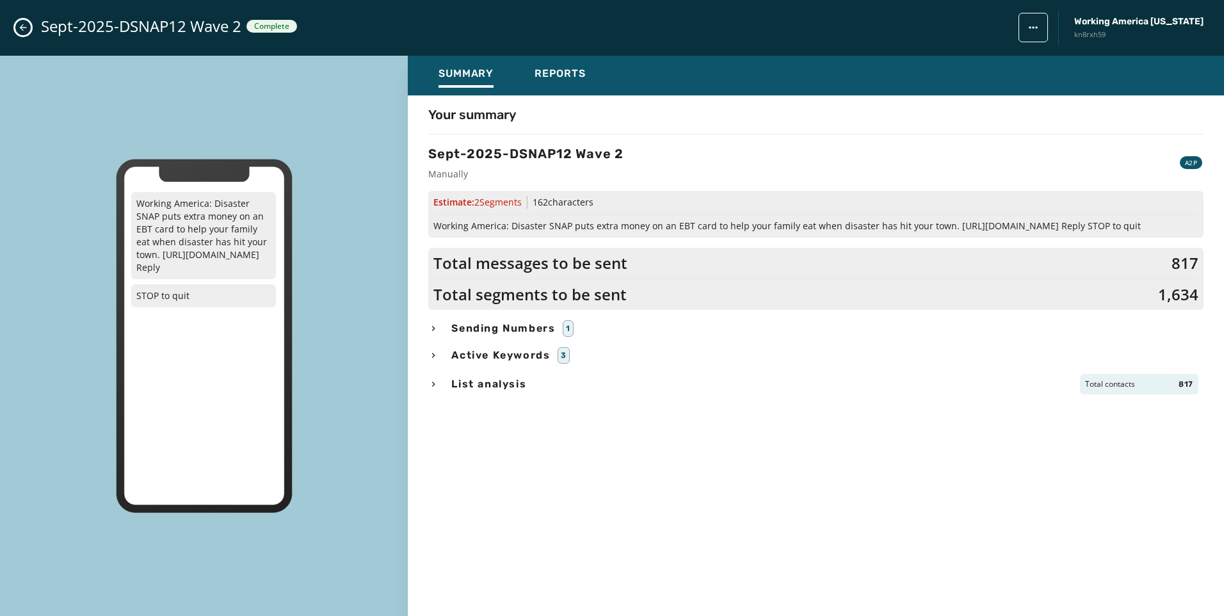
drag, startPoint x: 44, startPoint y: 33, endPoint x: 0, endPoint y: 31, distance: 43.5
click at [42, 31] on span "Sept-2025-DSNAP12 Wave 2" at bounding box center [141, 26] width 200 height 20
click at [0, 31] on html "Broadcasts Inbox Sending Numbers 10DLC Registration Keywords & Responders Short…" at bounding box center [612, 308] width 1224 height 616
click at [16, 28] on button "Close admin drawer" at bounding box center [22, 27] width 15 height 15
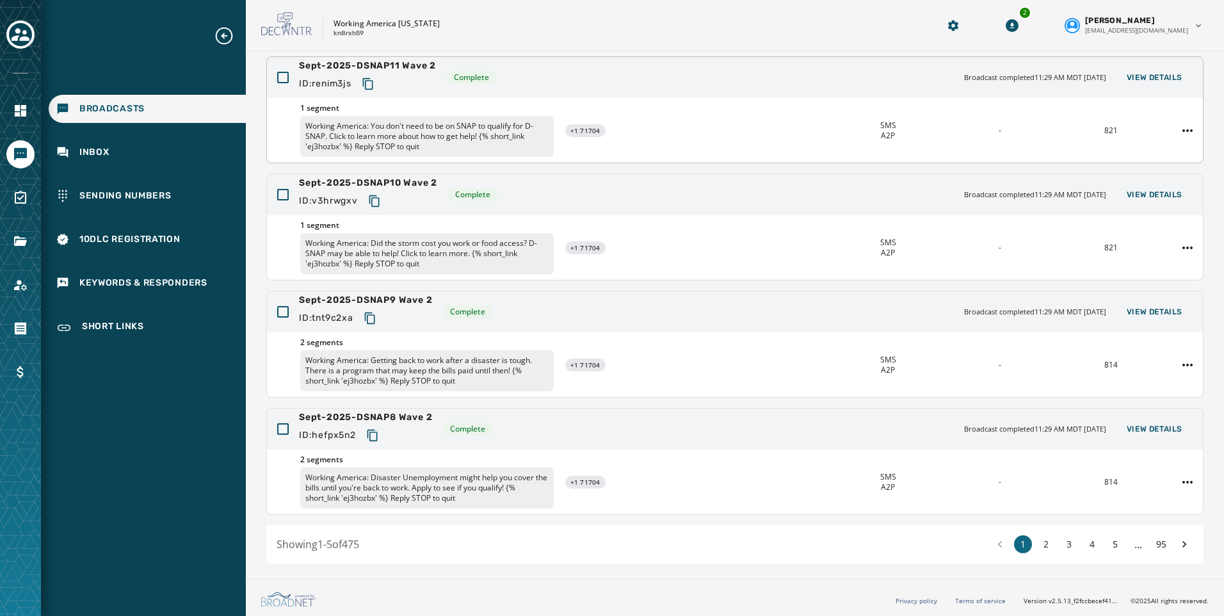
scroll to position [241, 0]
click at [1155, 309] on span "View Details" at bounding box center [1155, 310] width 56 height 10
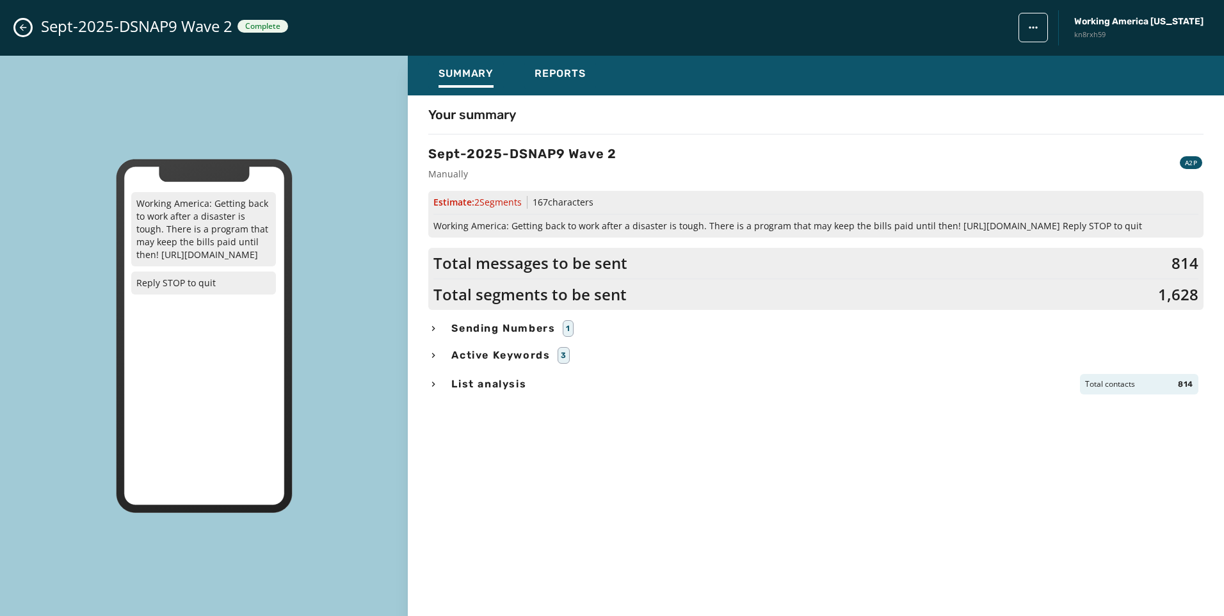
click at [28, 28] on icon "Close admin drawer" at bounding box center [23, 27] width 10 height 10
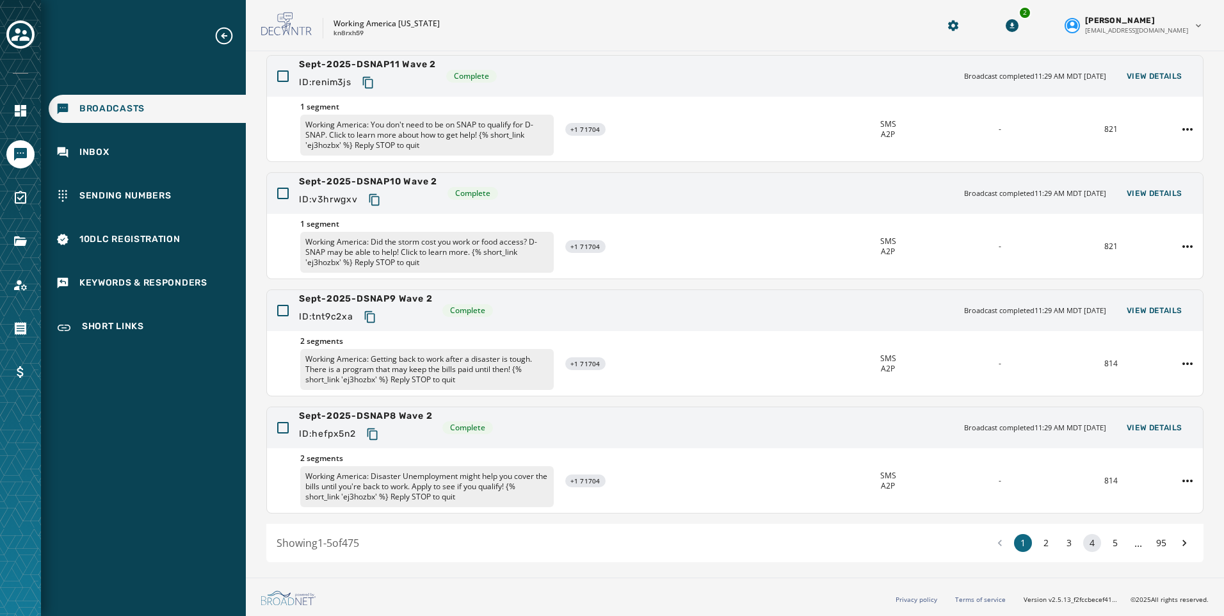
click at [1083, 542] on button "4" at bounding box center [1092, 543] width 18 height 18
click at [1160, 80] on span "View Details" at bounding box center [1155, 76] width 56 height 10
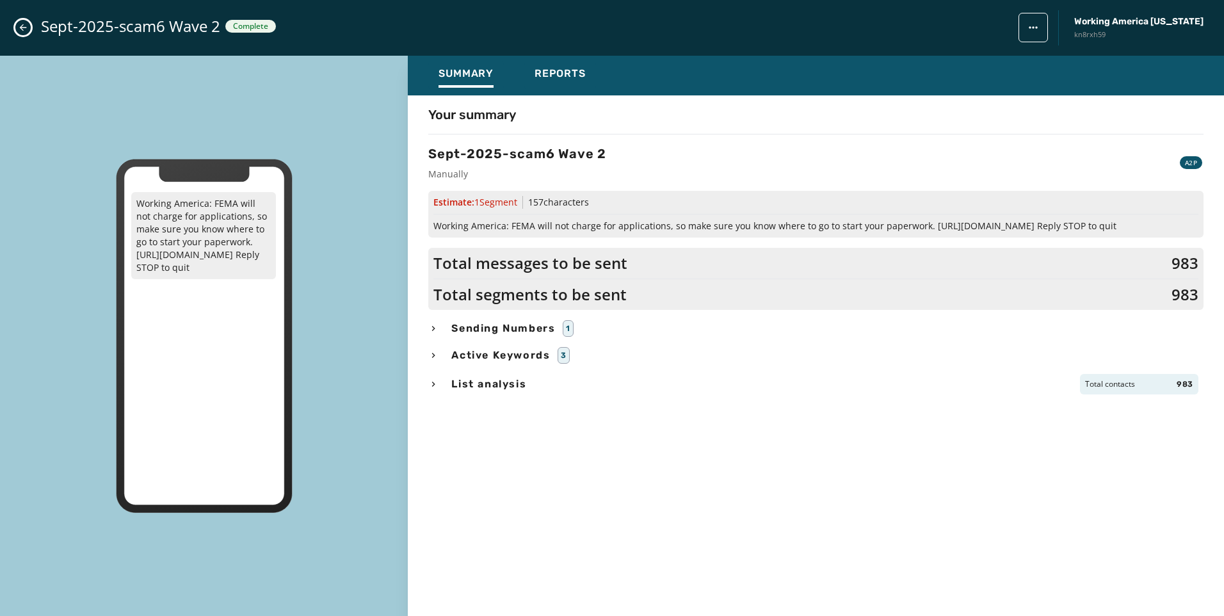
click at [26, 21] on button "Close admin drawer" at bounding box center [22, 27] width 15 height 15
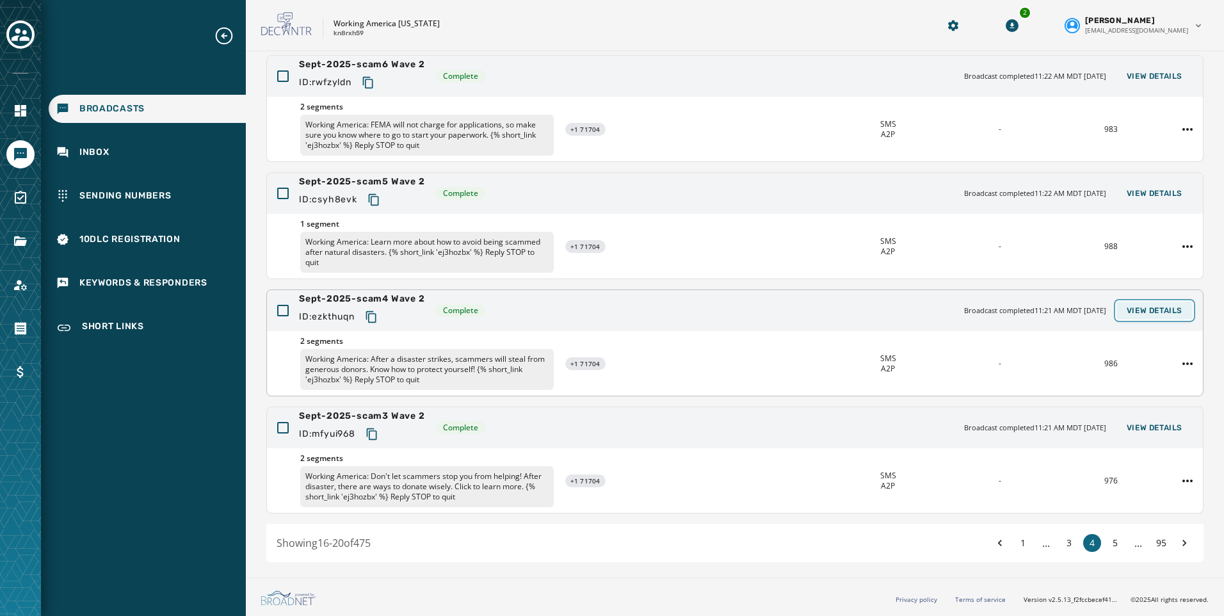
click at [1144, 315] on span "View Details" at bounding box center [1155, 310] width 56 height 10
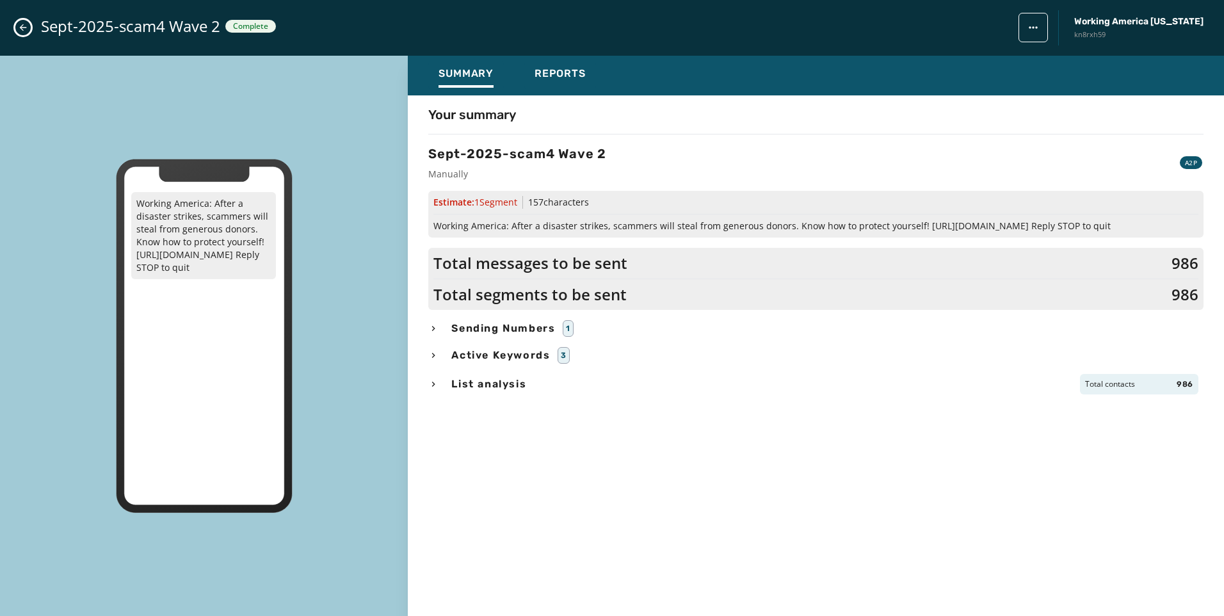
click at [16, 24] on button "Close admin drawer" at bounding box center [22, 27] width 15 height 15
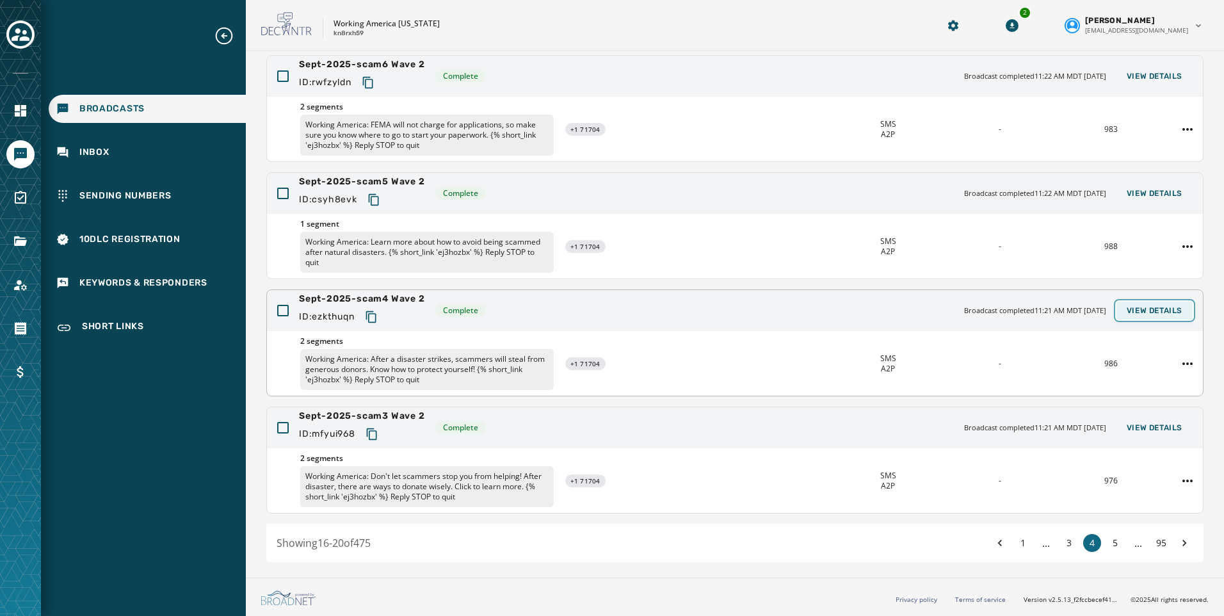
click at [1157, 314] on span "View Details" at bounding box center [1155, 310] width 56 height 10
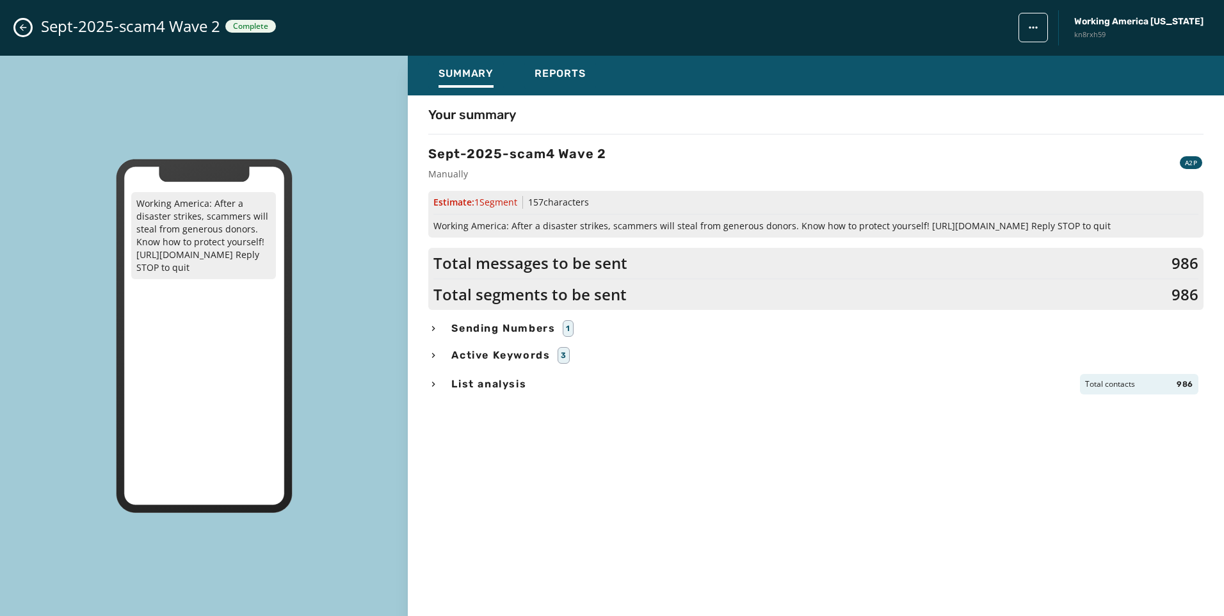
click at [26, 24] on icon "Close admin drawer" at bounding box center [23, 27] width 10 height 10
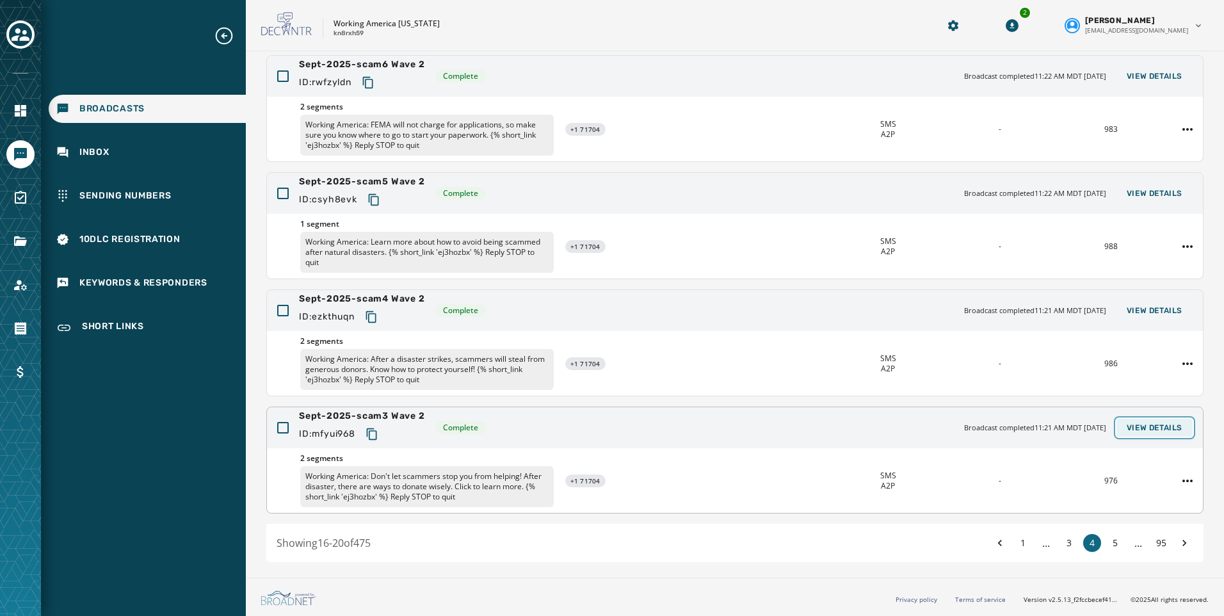
click at [1136, 431] on span "View Details" at bounding box center [1155, 427] width 56 height 10
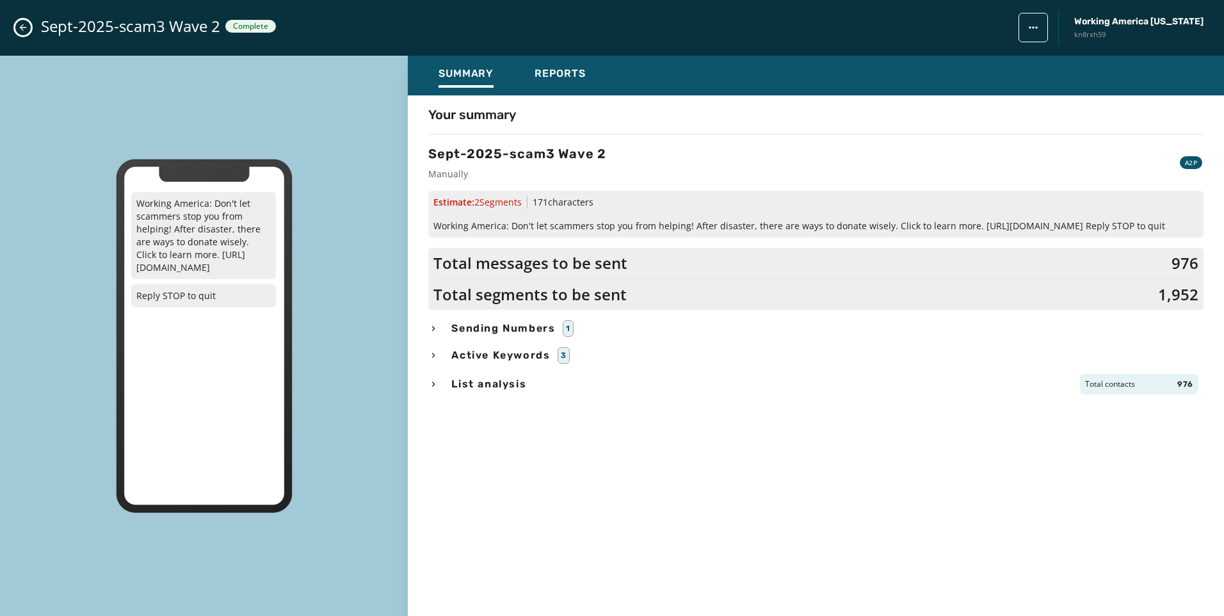
click at [31, 21] on div "Sept-2025-scam3 Wave 2 Complete Working America [US_STATE] kn8rxh59" at bounding box center [612, 28] width 1224 height 56
click at [22, 26] on icon "Close admin drawer" at bounding box center [23, 27] width 7 height 7
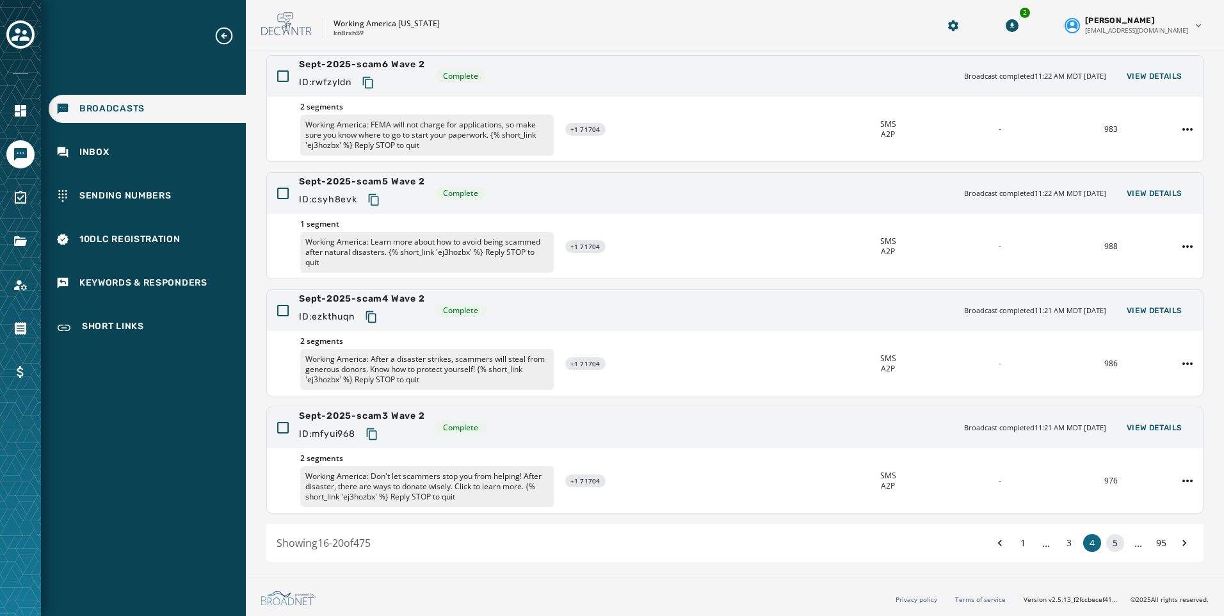
click at [1106, 543] on button "5" at bounding box center [1115, 543] width 18 height 18
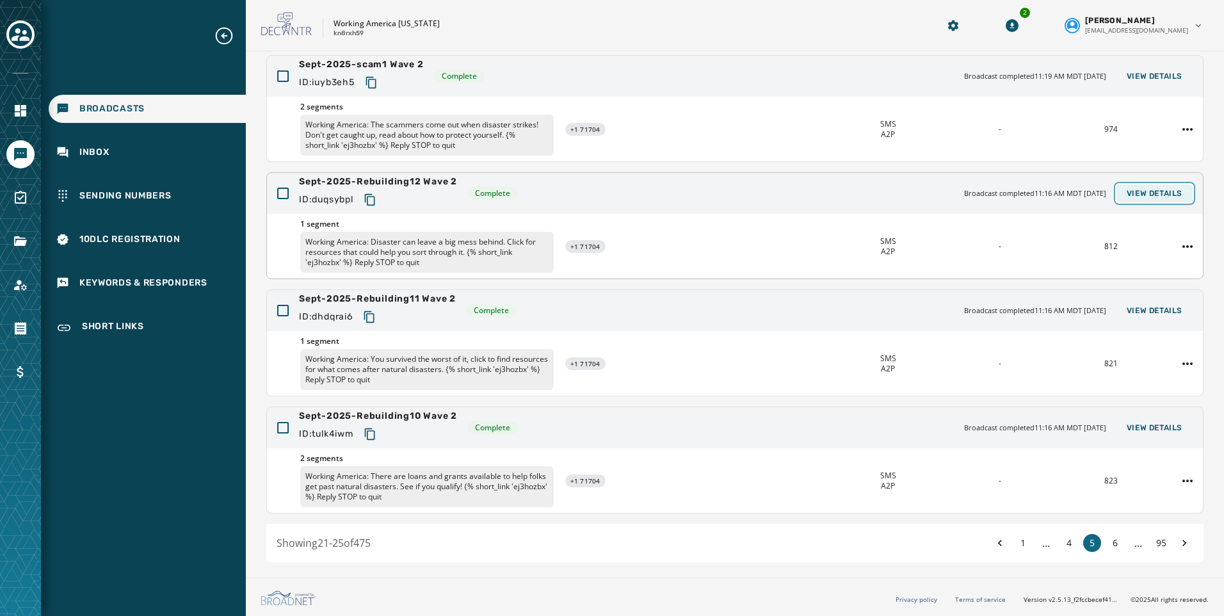
click at [1168, 196] on span "View Details" at bounding box center [1155, 193] width 56 height 10
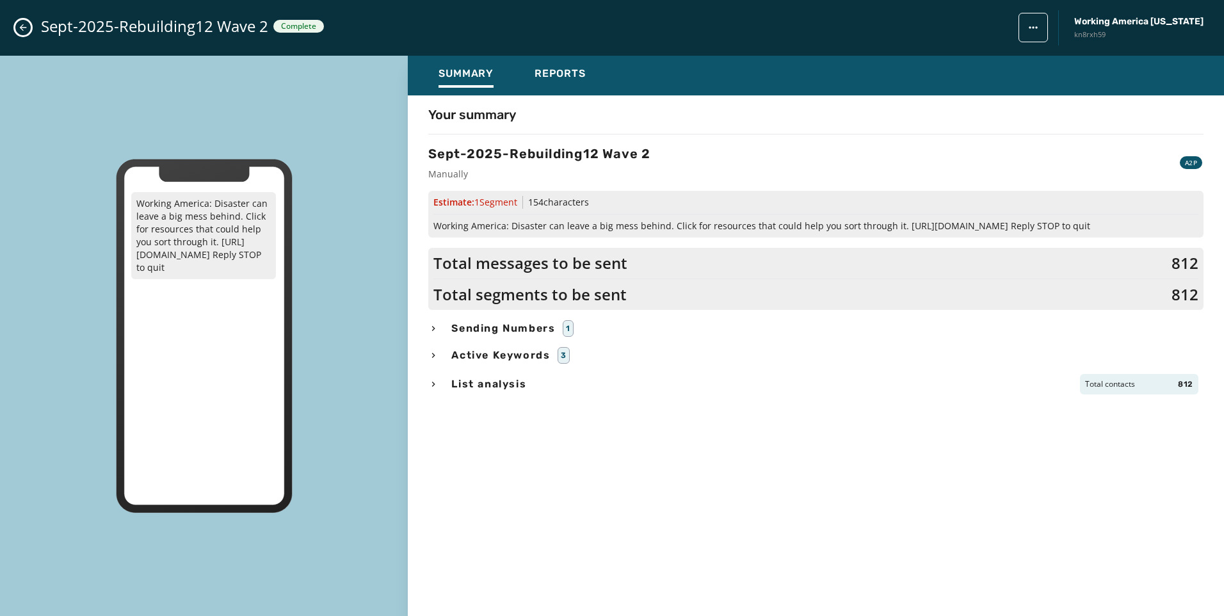
click at [20, 22] on button "Close admin drawer" at bounding box center [22, 27] width 15 height 15
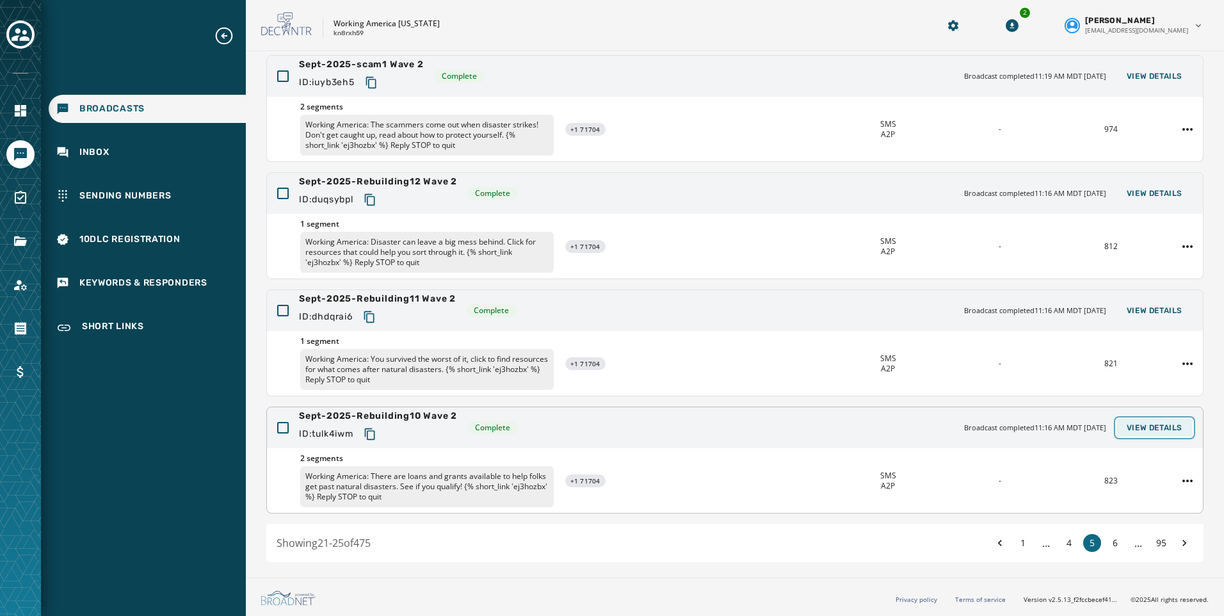
click at [1127, 429] on span "View Details" at bounding box center [1155, 427] width 56 height 10
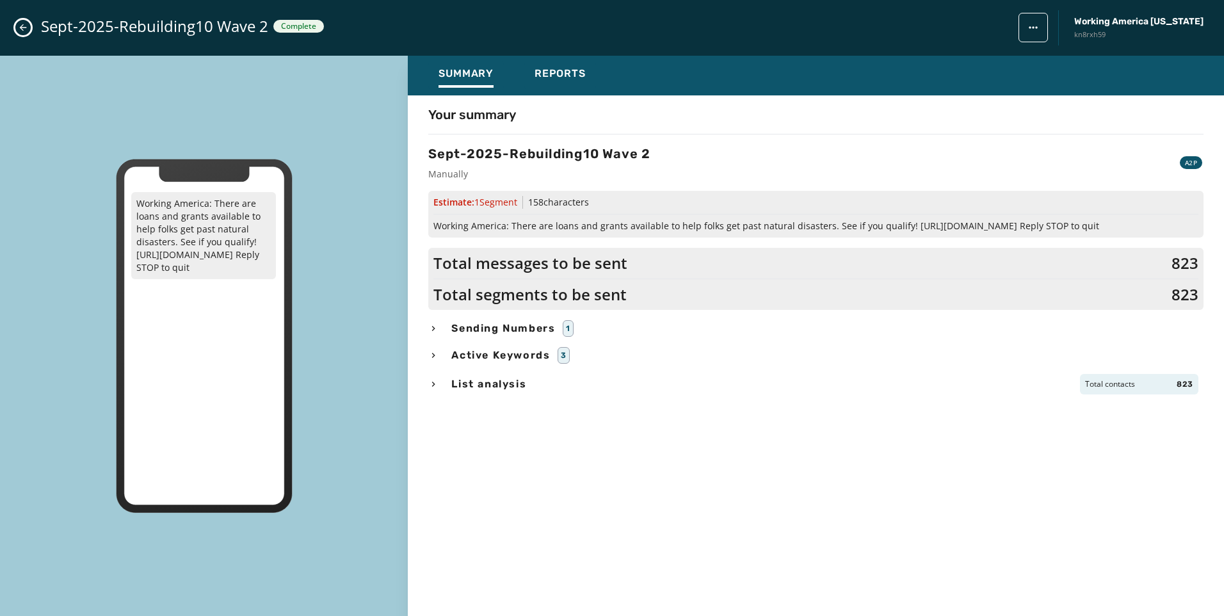
click at [21, 38] on div "Sept-2025-Rebuilding10 Wave 2 Complete Working America [US_STATE] kn8rxh59" at bounding box center [612, 28] width 1224 height 56
click at [31, 25] on div "Sept-2025-Rebuilding10 Wave 2 Complete Working America [US_STATE] kn8rxh59" at bounding box center [612, 28] width 1224 height 56
click at [33, 26] on div "Sept-2025-Rebuilding10 Wave 2 Complete Working America [US_STATE] kn8rxh59" at bounding box center [612, 28] width 1224 height 56
click at [24, 26] on icon "Close admin drawer" at bounding box center [23, 27] width 10 height 10
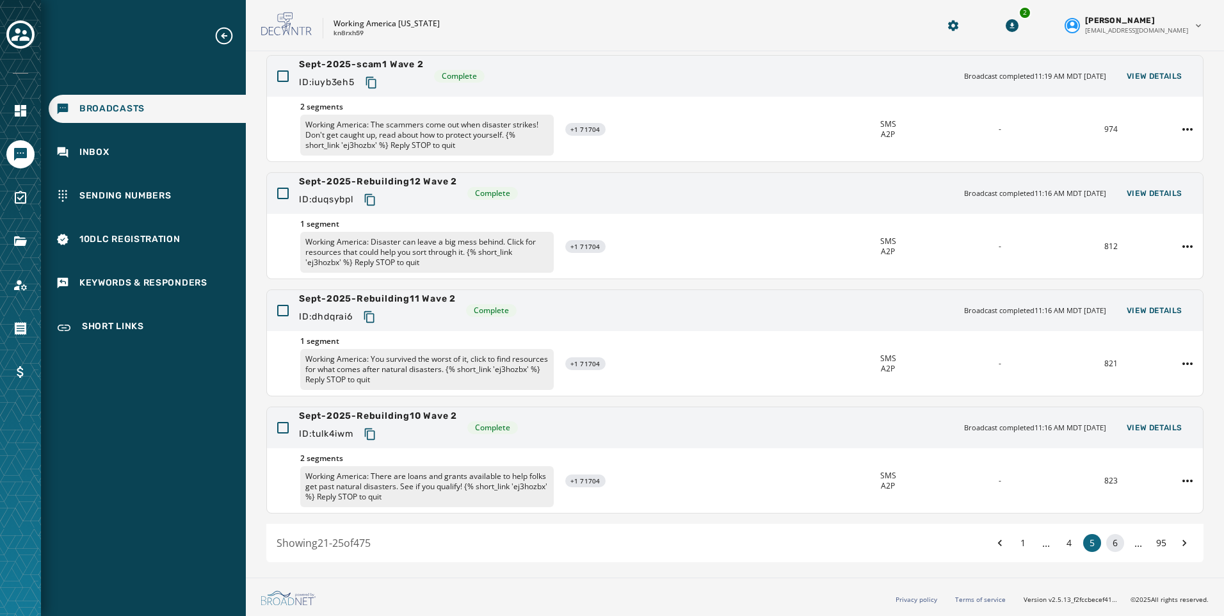
click at [1106, 542] on button "6" at bounding box center [1115, 543] width 18 height 18
click at [1147, 310] on span "View Details" at bounding box center [1155, 310] width 56 height 10
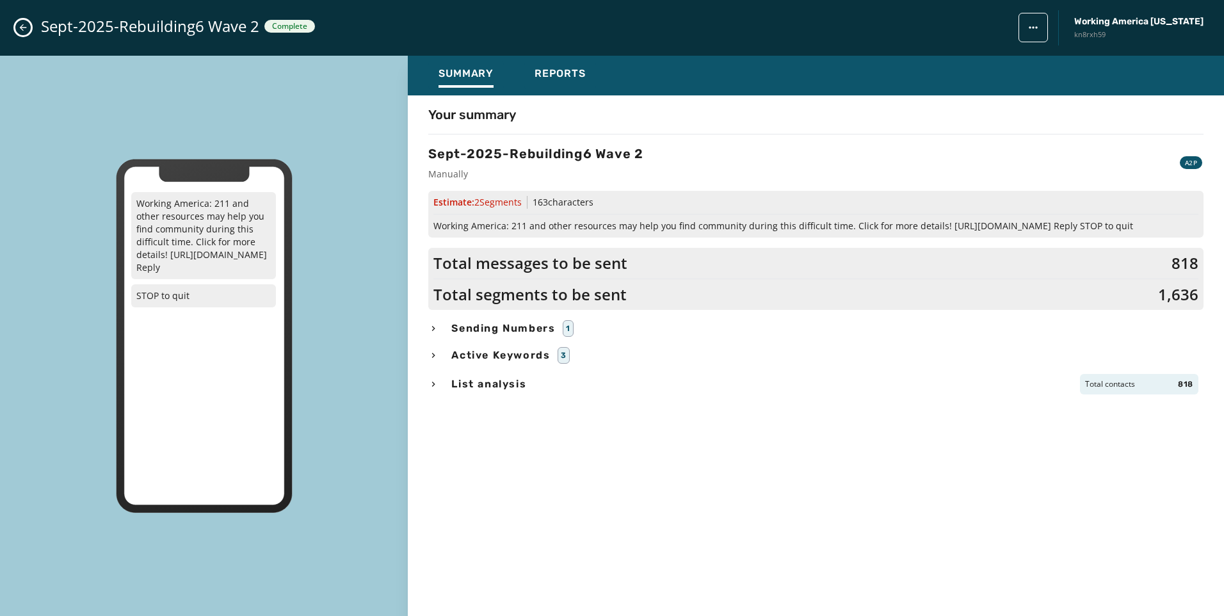
click at [7, 35] on div "Sept-2025-Rebuilding6 Wave 2 Complete Working America [US_STATE] kn8rxh59" at bounding box center [612, 28] width 1224 height 56
click at [16, 24] on button "Close admin drawer" at bounding box center [22, 27] width 15 height 15
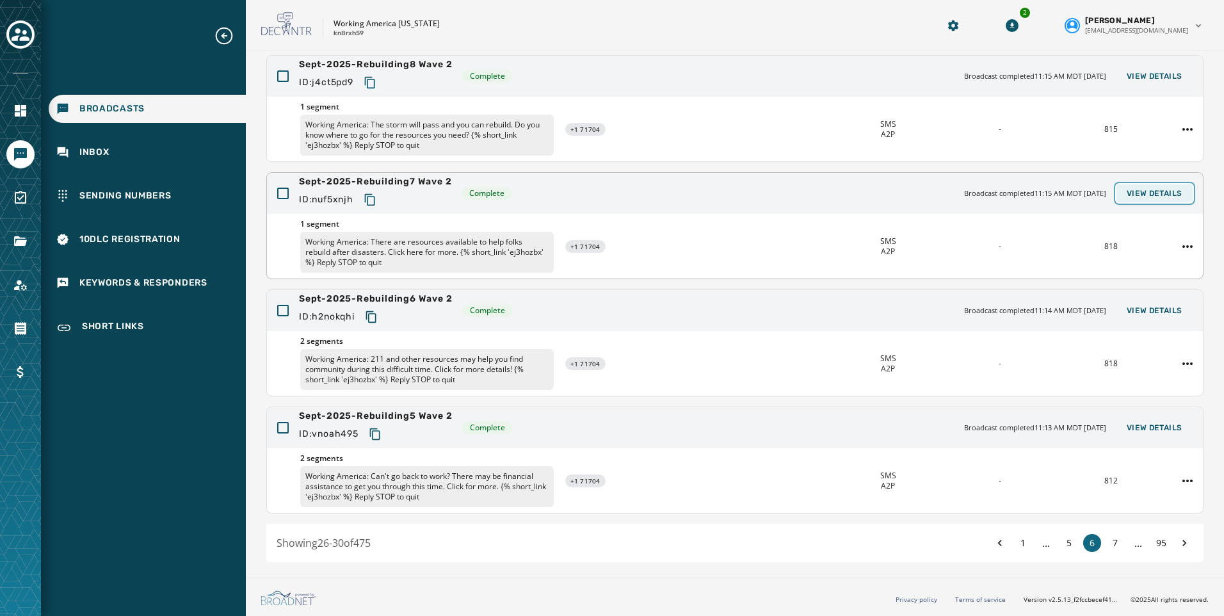
click at [1133, 193] on span "View Details" at bounding box center [1155, 193] width 56 height 10
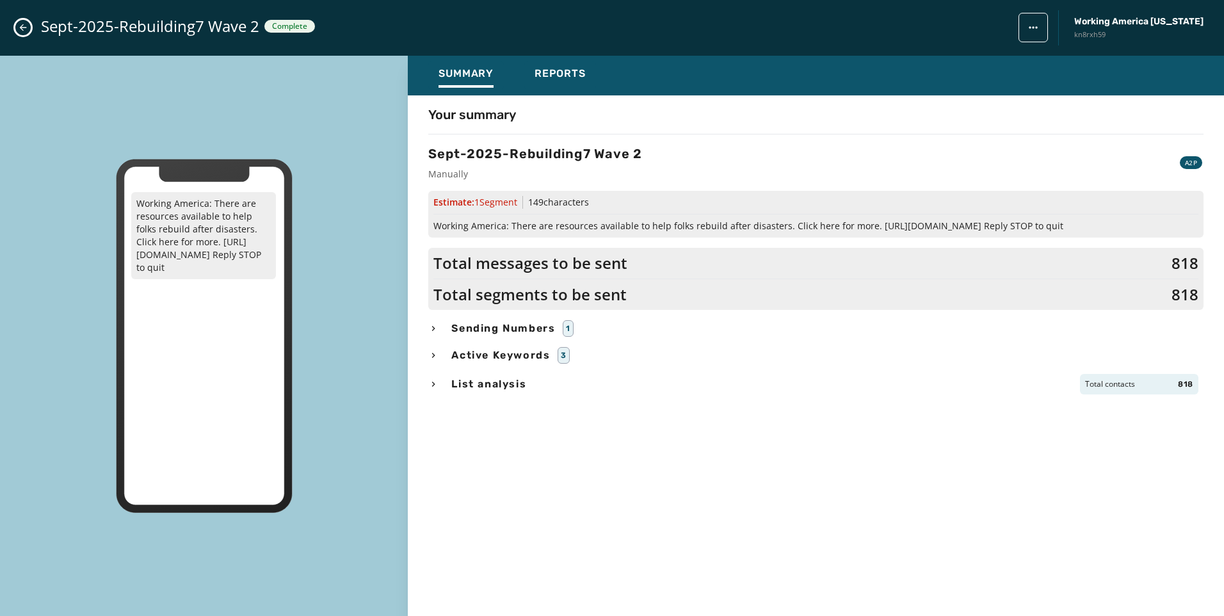
click at [27, 19] on div "Sept-2025-Rebuilding7 Wave 2 Complete Working America [US_STATE] kn8rxh59" at bounding box center [612, 28] width 1224 height 56
click at [28, 23] on div "Sept-2025-Rebuilding7 Wave 2 Complete Working America [US_STATE] kn8rxh59" at bounding box center [612, 28] width 1224 height 56
click at [26, 26] on icon "Close admin drawer" at bounding box center [23, 27] width 10 height 10
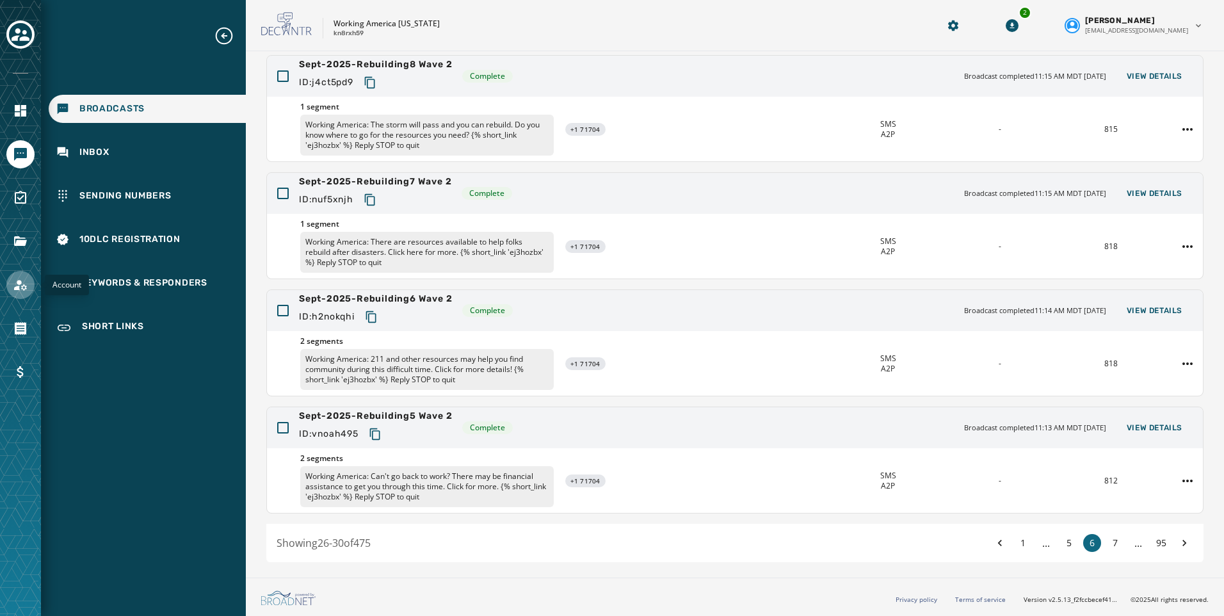
click at [13, 285] on icon "Navigate to Account" at bounding box center [20, 284] width 15 height 15
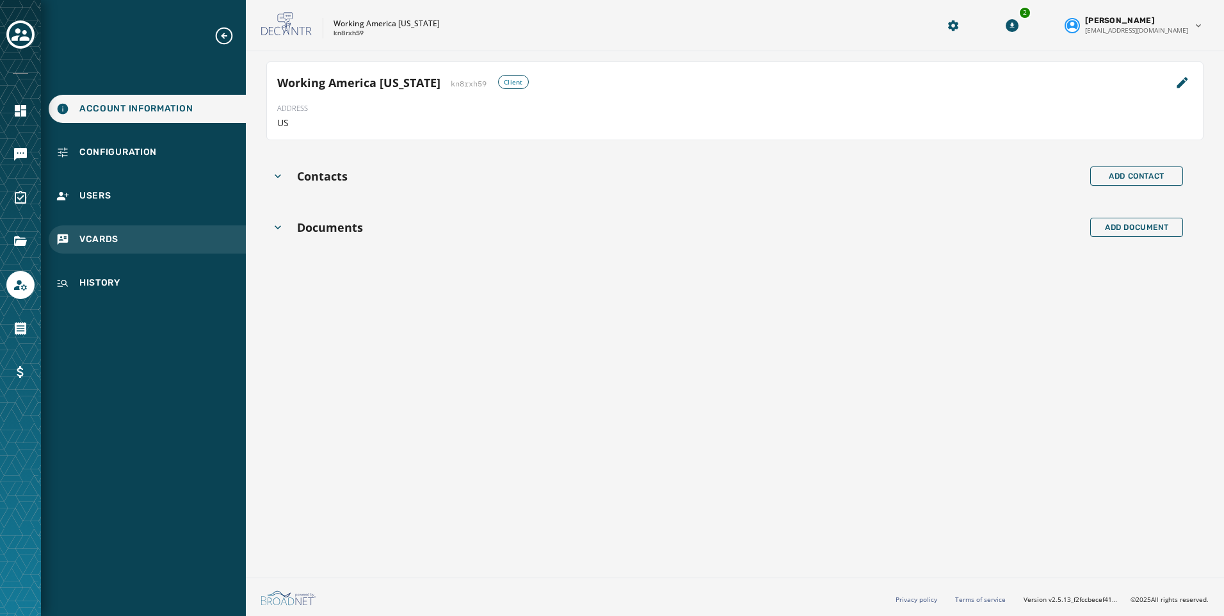
click at [88, 246] on div "vCards" at bounding box center [147, 239] width 197 height 28
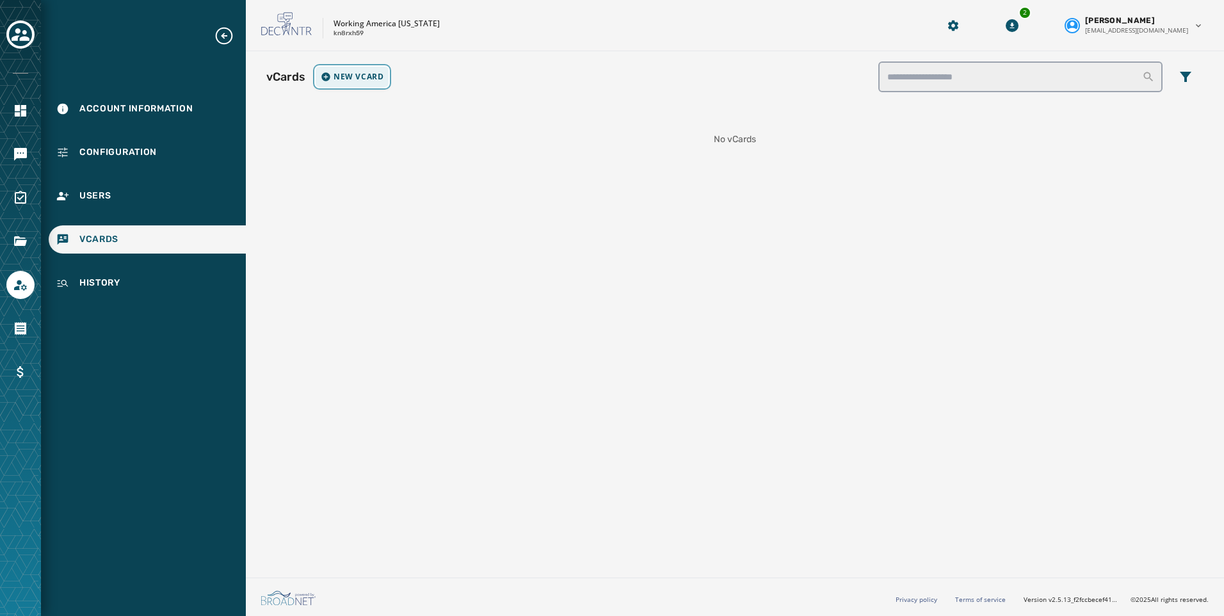
click at [358, 76] on span "New vCard" at bounding box center [358, 77] width 50 height 10
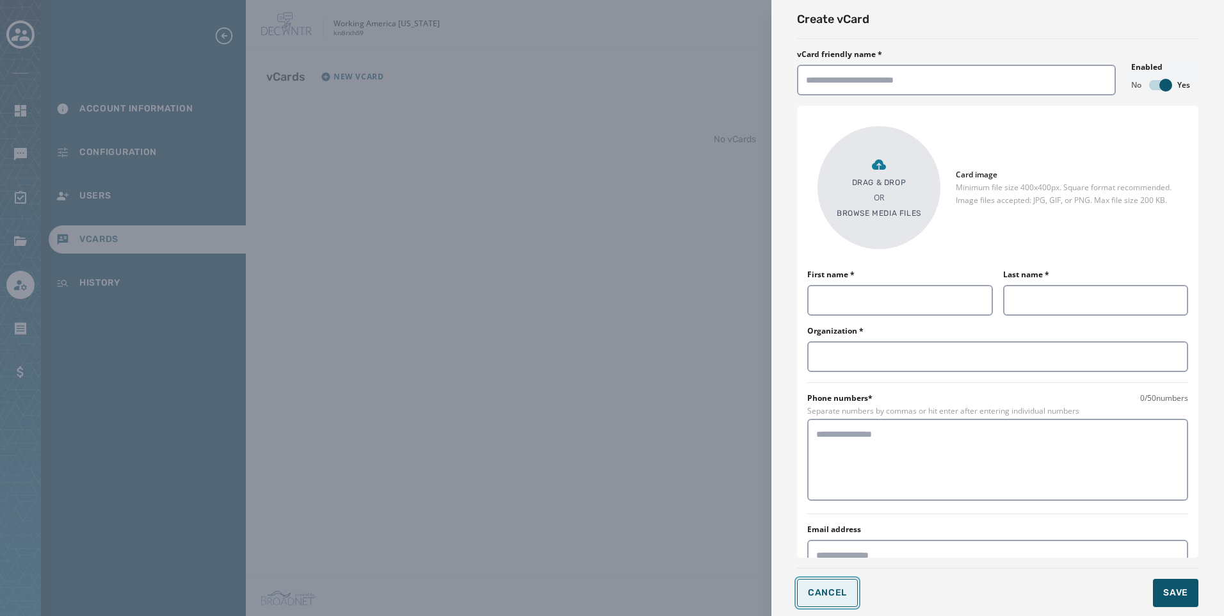
click at [813, 581] on button "Cancel" at bounding box center [827, 593] width 61 height 28
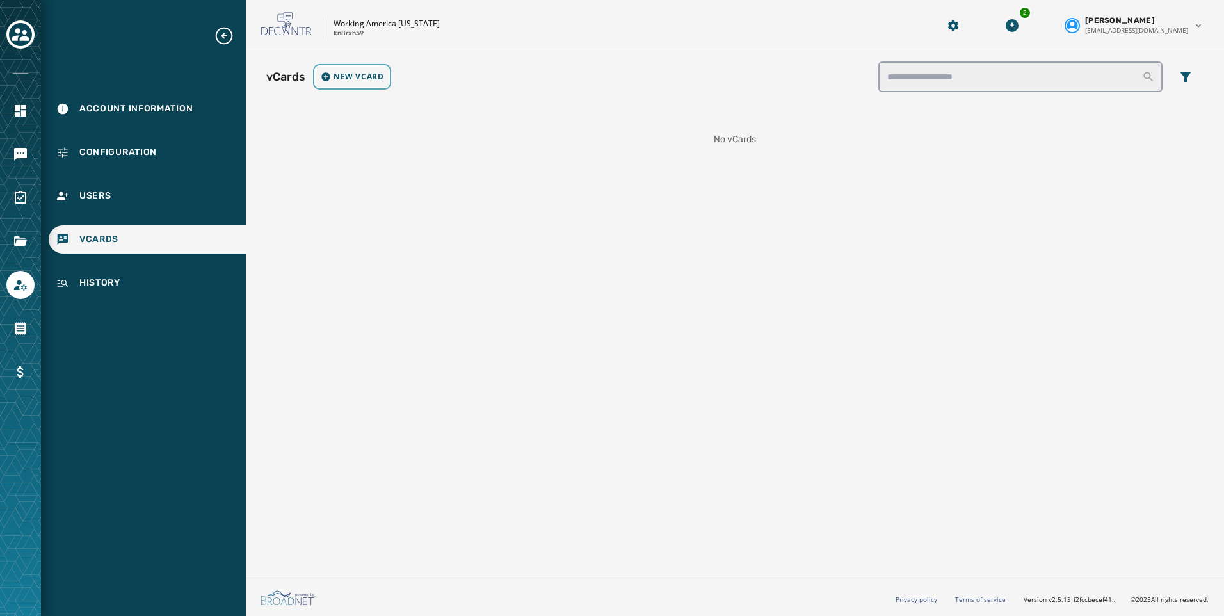
click at [316, 67] on button "New vCard" at bounding box center [352, 77] width 73 height 20
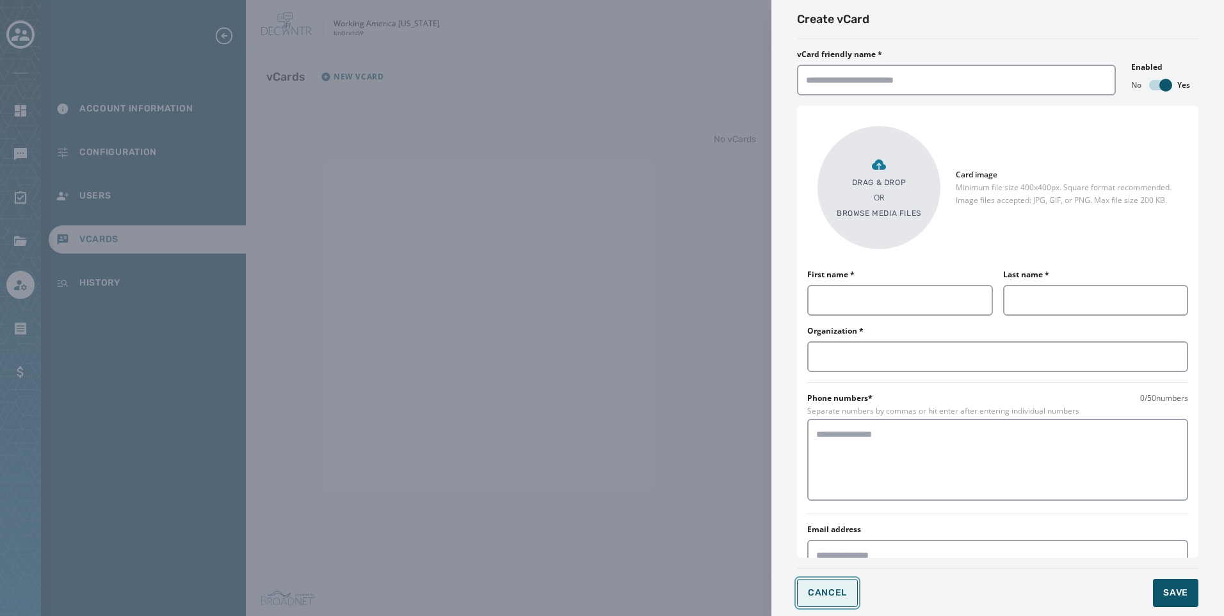
click at [844, 586] on button "Cancel" at bounding box center [827, 593] width 61 height 28
